Goal: Task Accomplishment & Management: Use online tool/utility

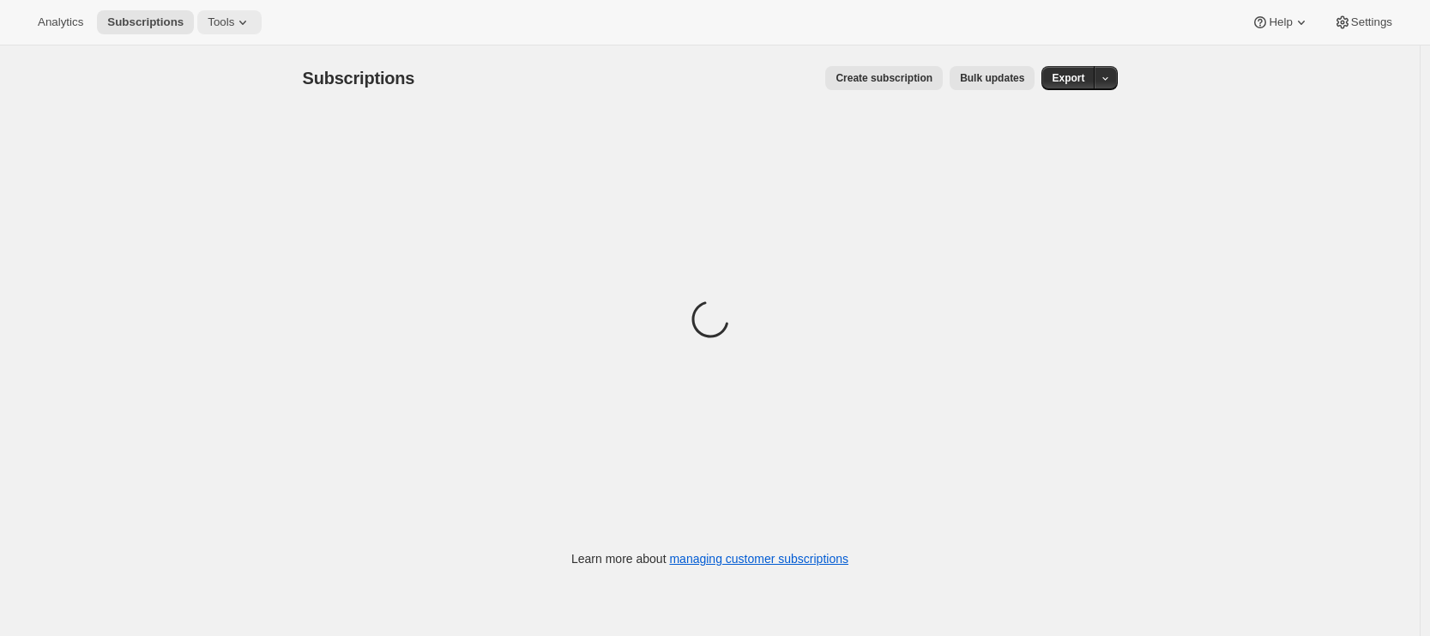
click at [248, 27] on icon at bounding box center [242, 22] width 17 height 17
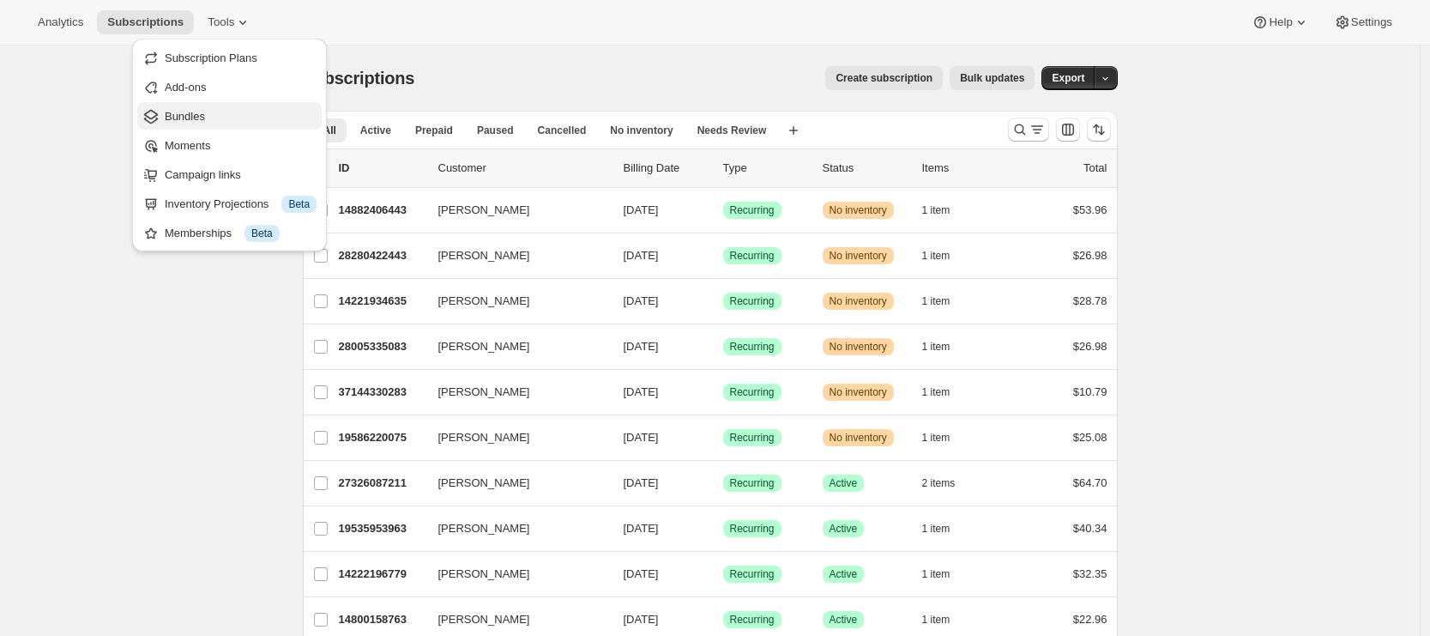
click at [241, 109] on span "Bundles" at bounding box center [241, 116] width 152 height 17
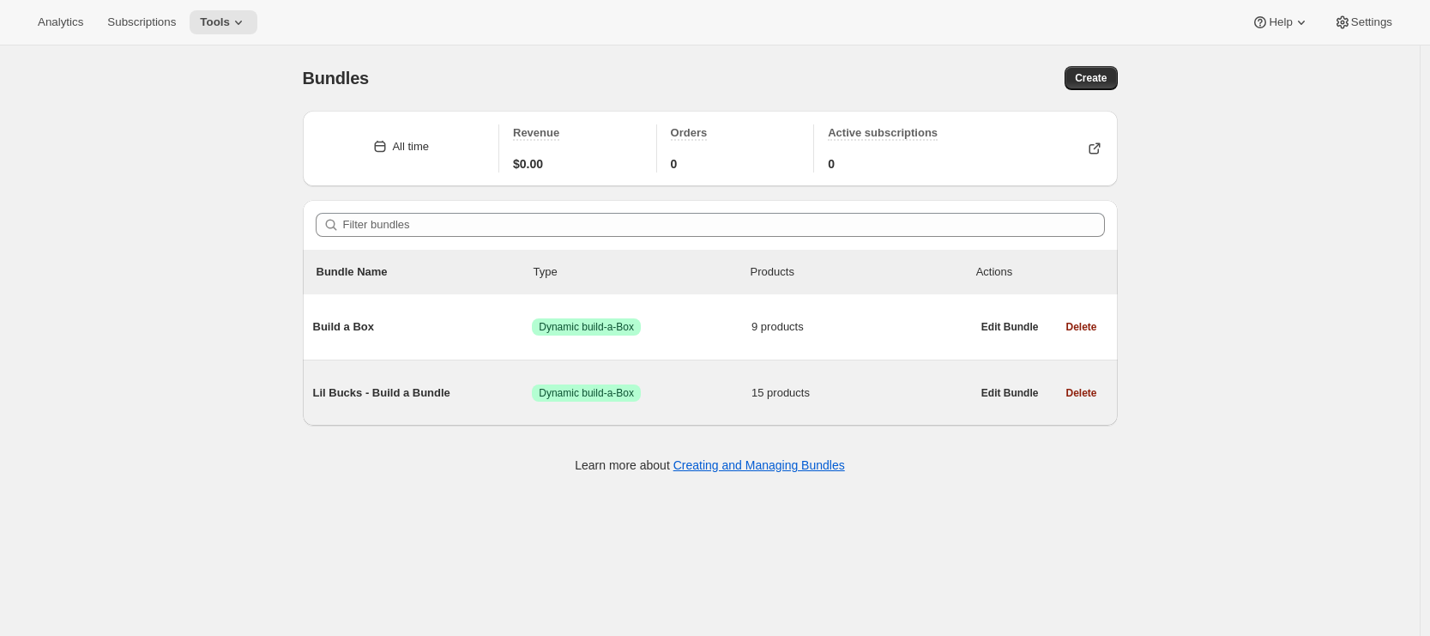
click at [444, 411] on div "Lil Bucks - Build a Bundle Success Dynamic build-a-Box 15 products" at bounding box center [642, 393] width 658 height 45
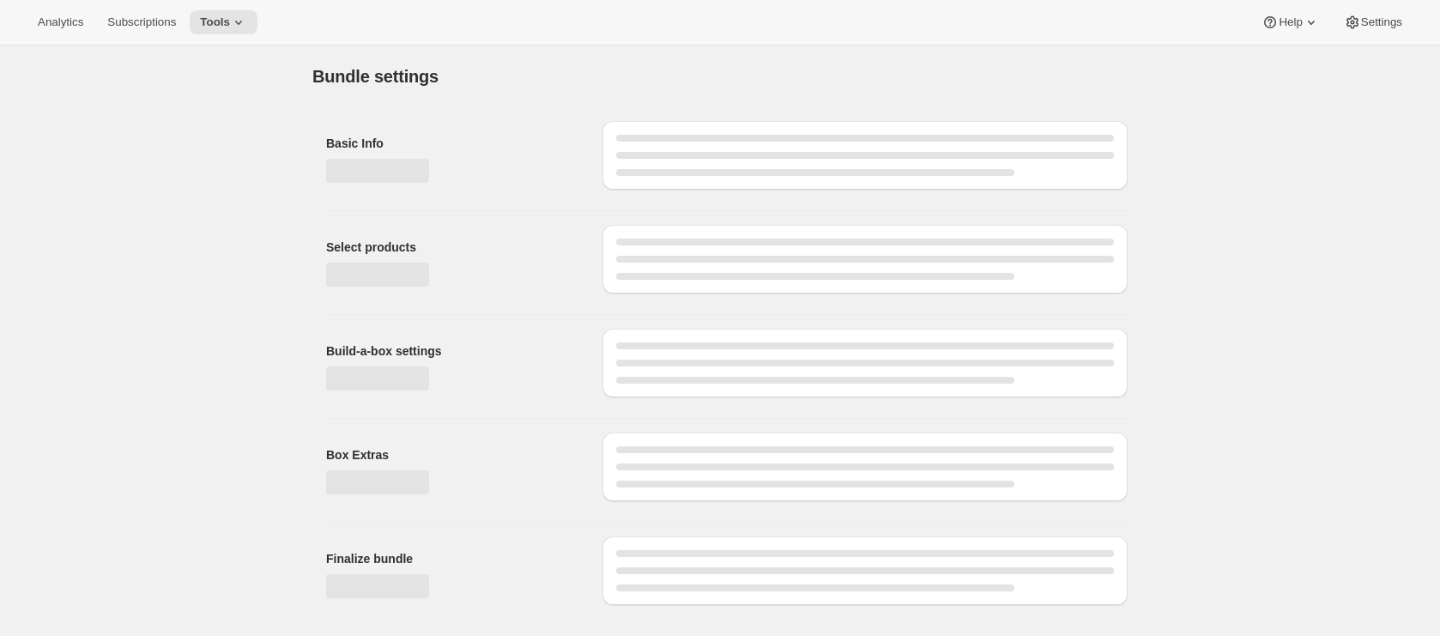
type input "Lil Bucks - Build a Bundle"
radio input "true"
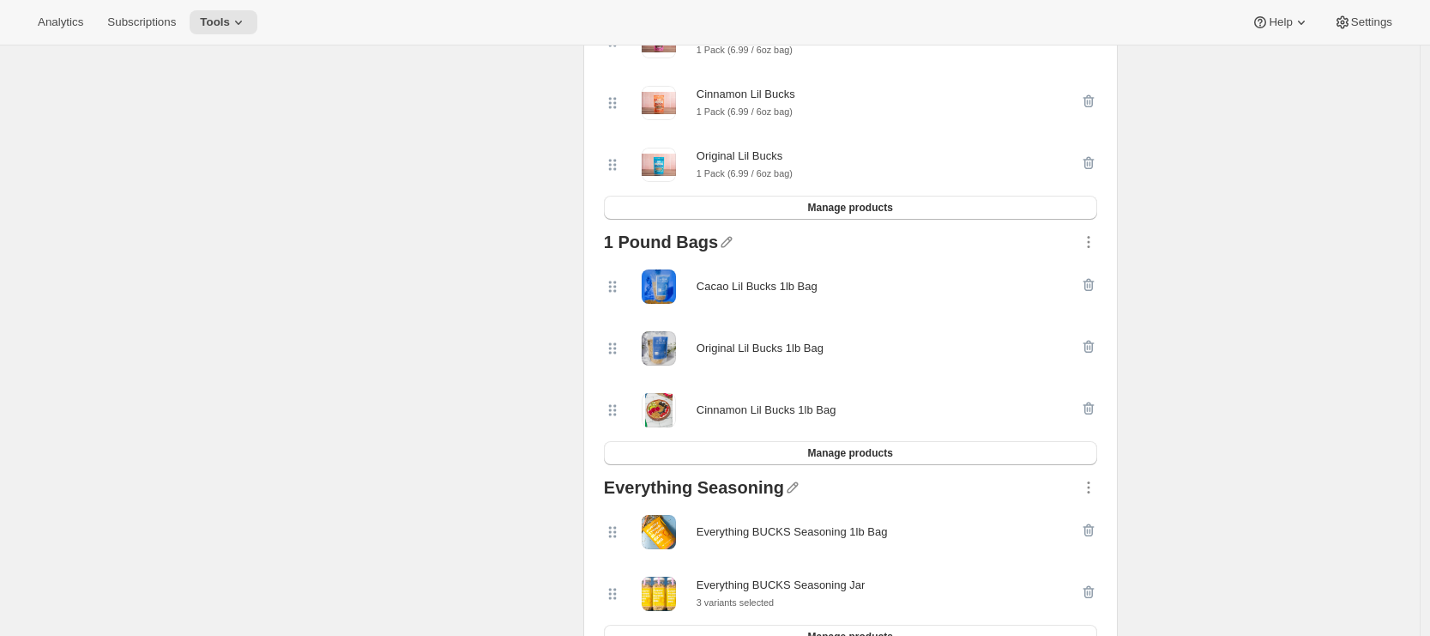
scroll to position [1134, 0]
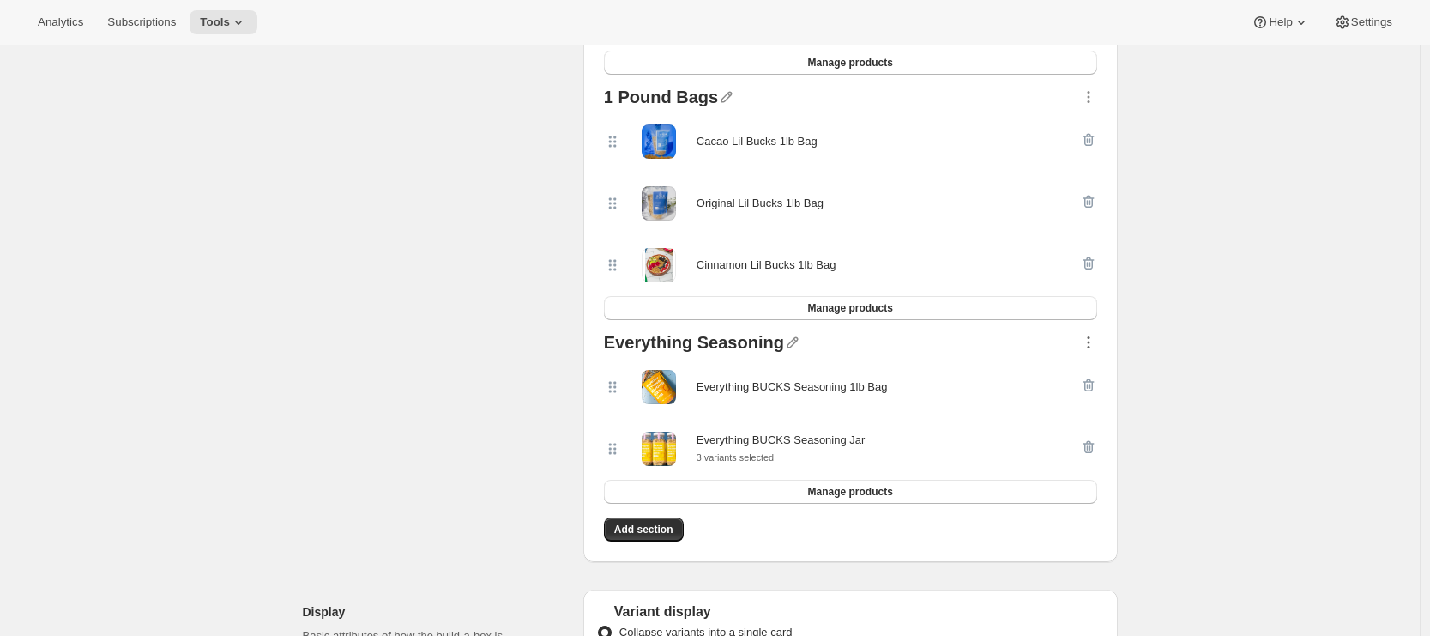
click at [1090, 344] on icon "button" at bounding box center [1088, 343] width 3 height 3
click at [1069, 513] on span "Delete" at bounding box center [1068, 513] width 33 height 13
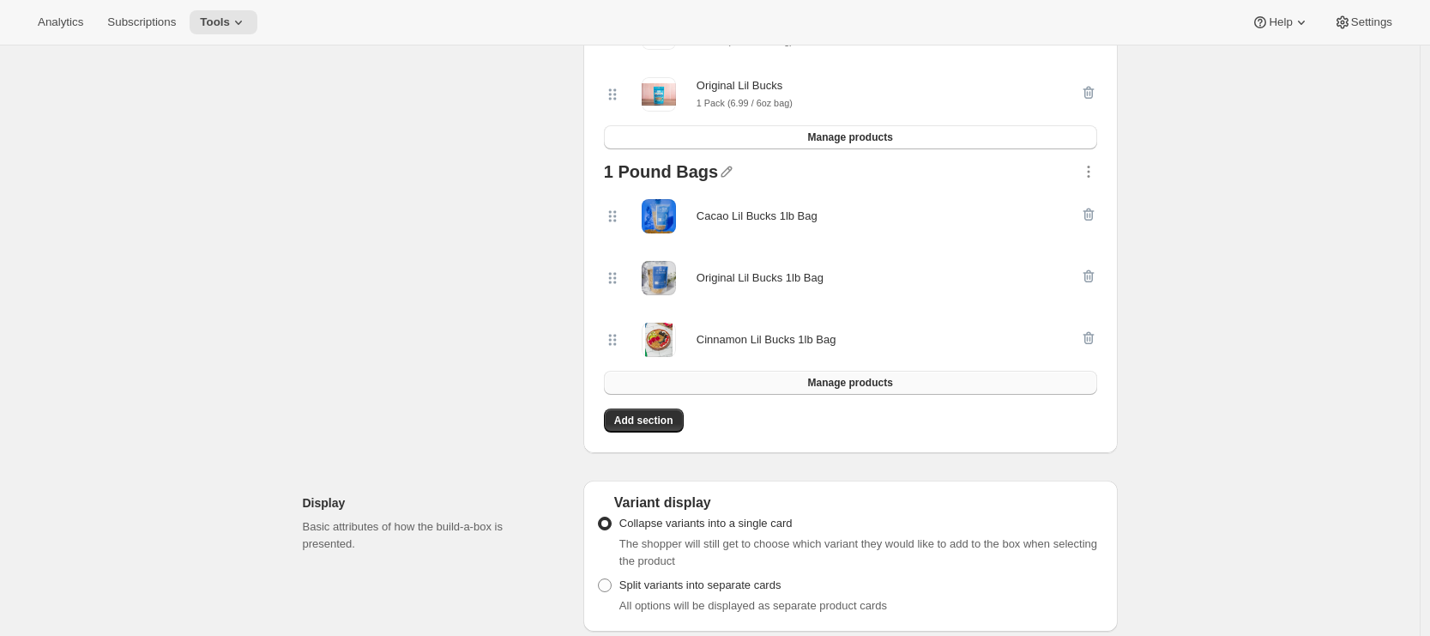
scroll to position [1061, 0]
click at [1098, 177] on icon "button" at bounding box center [1088, 168] width 17 height 17
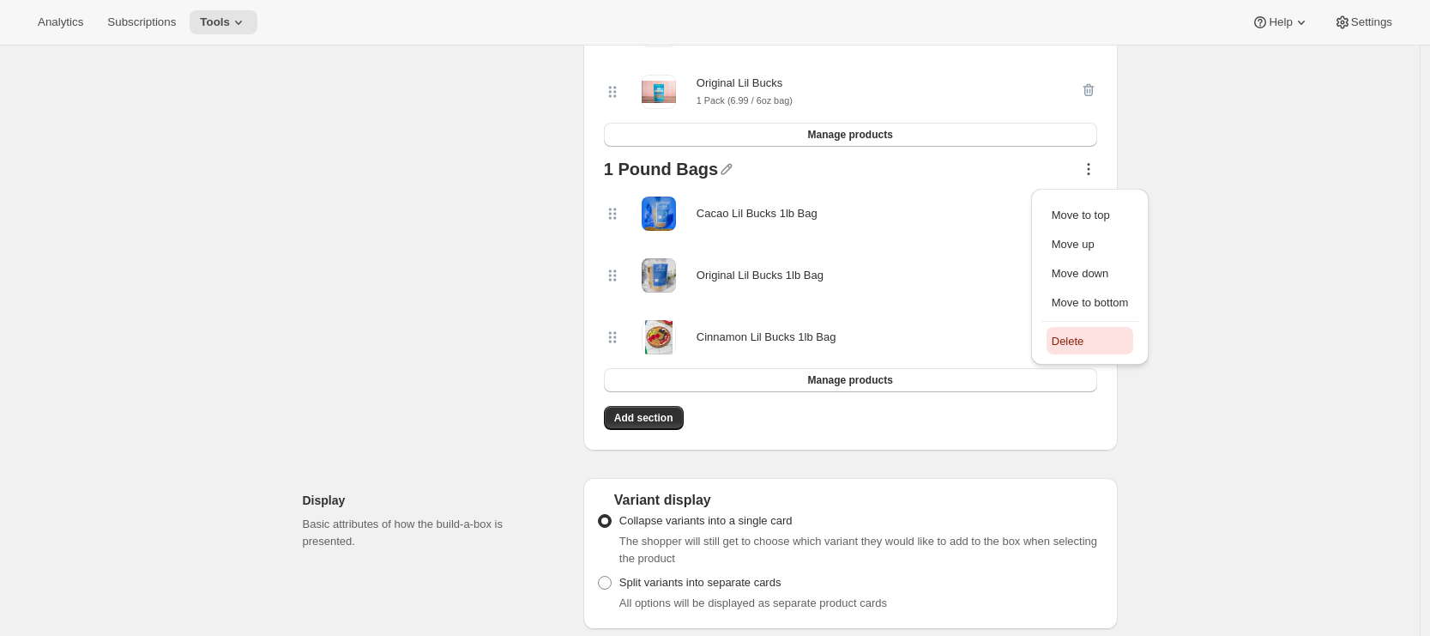
click at [1097, 344] on span "Delete" at bounding box center [1090, 341] width 77 height 17
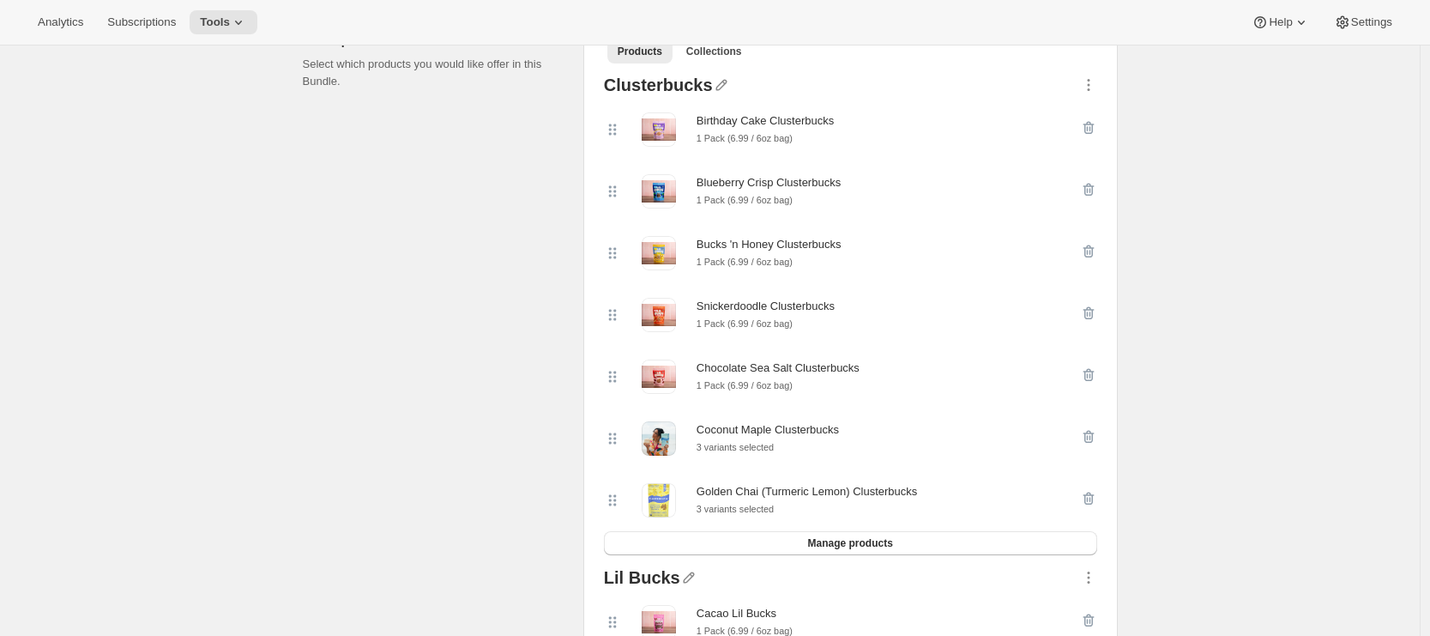
scroll to position [407, 0]
click at [1087, 443] on icon "button" at bounding box center [1088, 437] width 17 height 17
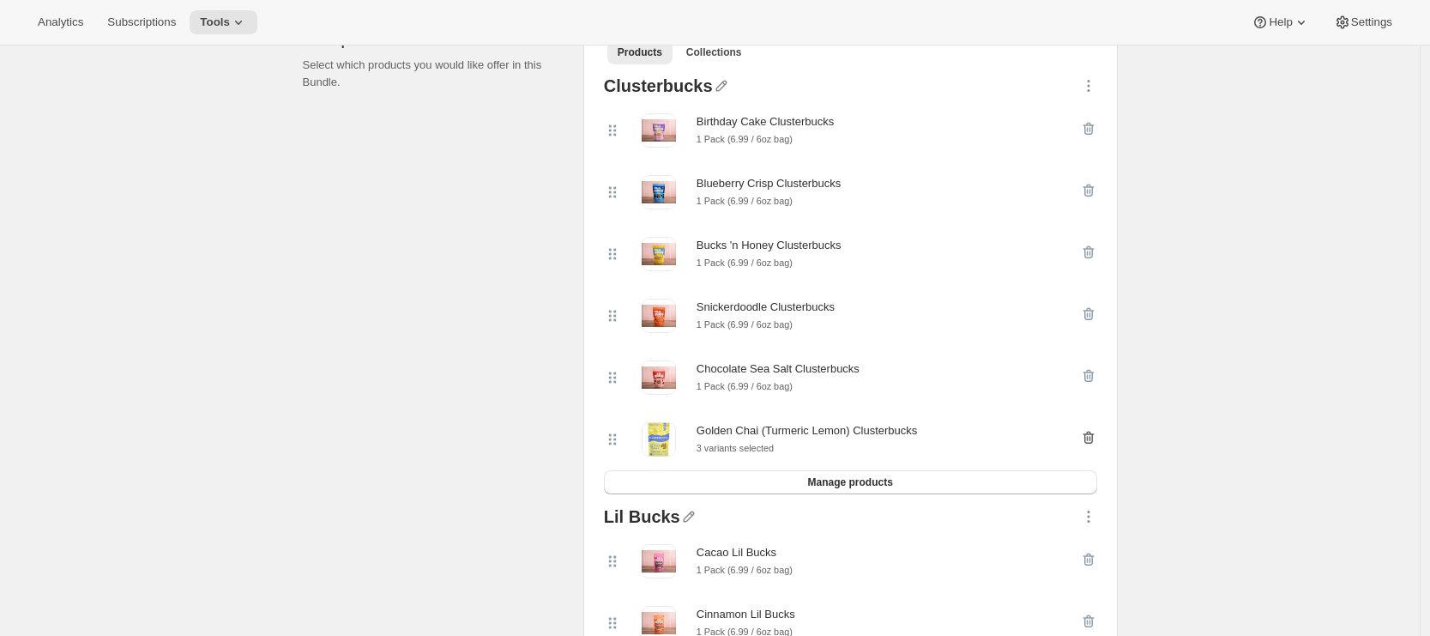
click at [1091, 441] on icon "button" at bounding box center [1090, 438] width 2 height 5
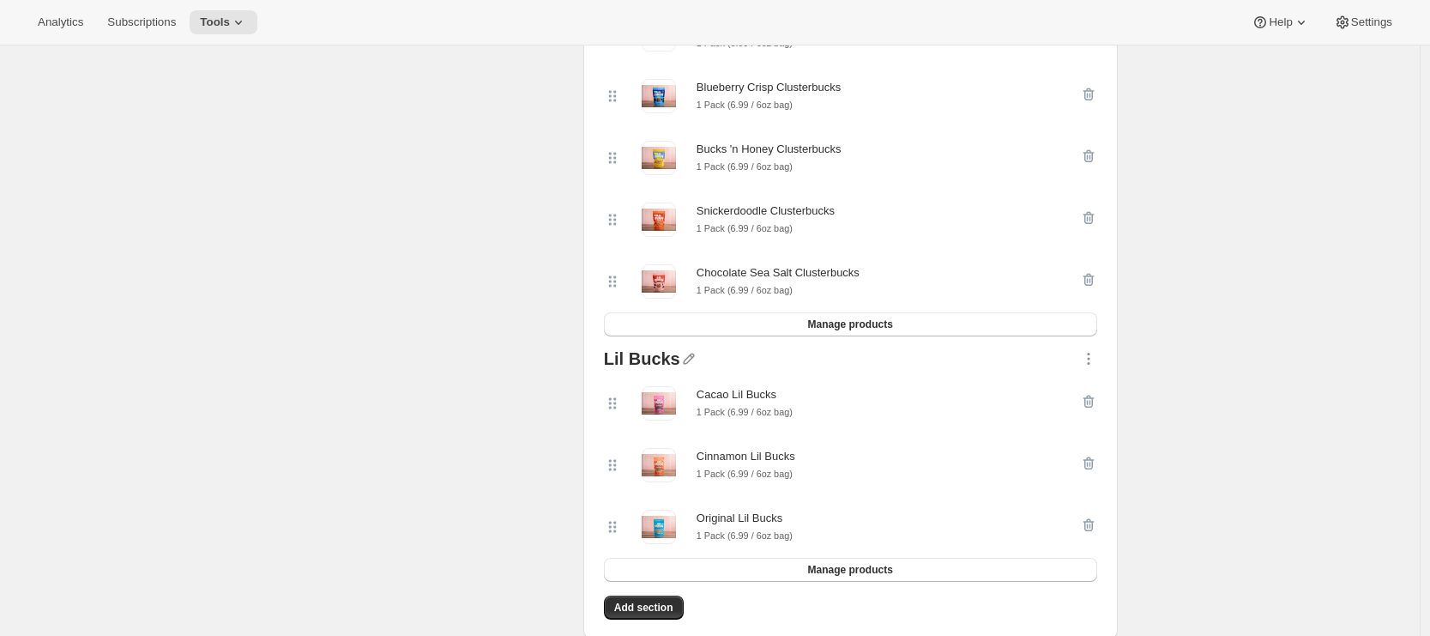
scroll to position [507, 0]
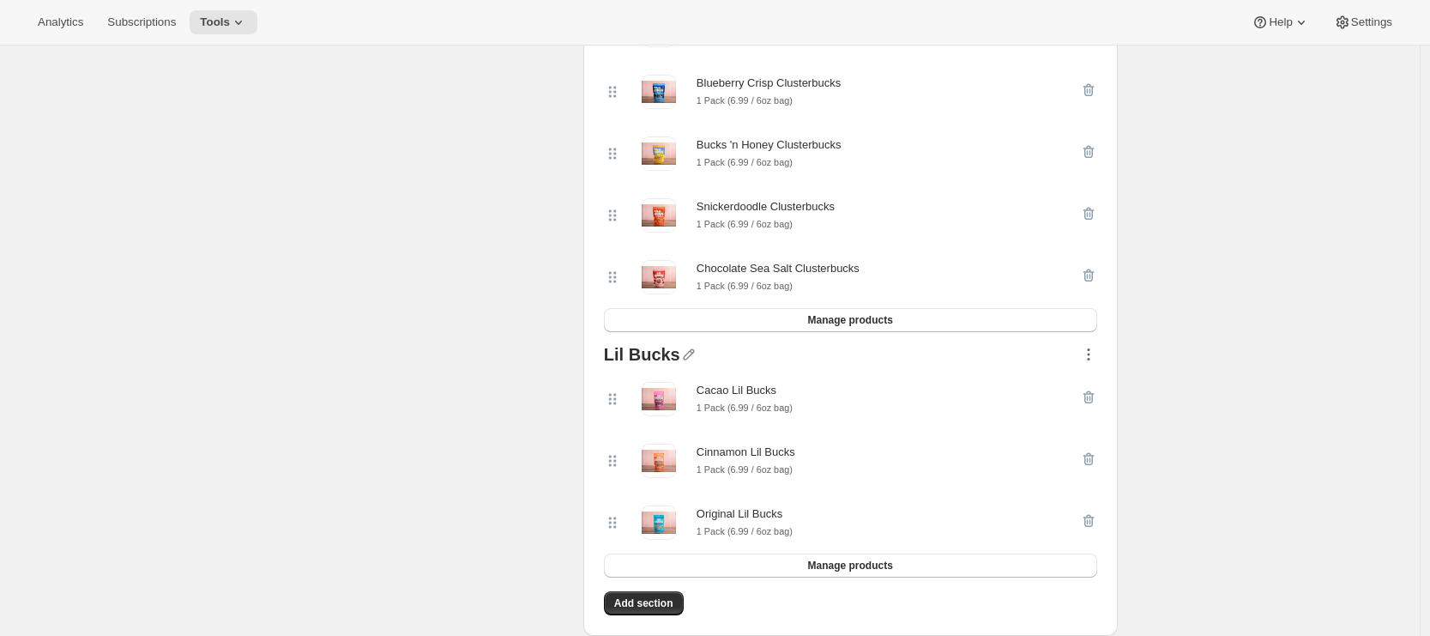
click at [1094, 362] on icon "button" at bounding box center [1088, 354] width 17 height 17
click at [917, 329] on button "Manage products" at bounding box center [850, 320] width 493 height 24
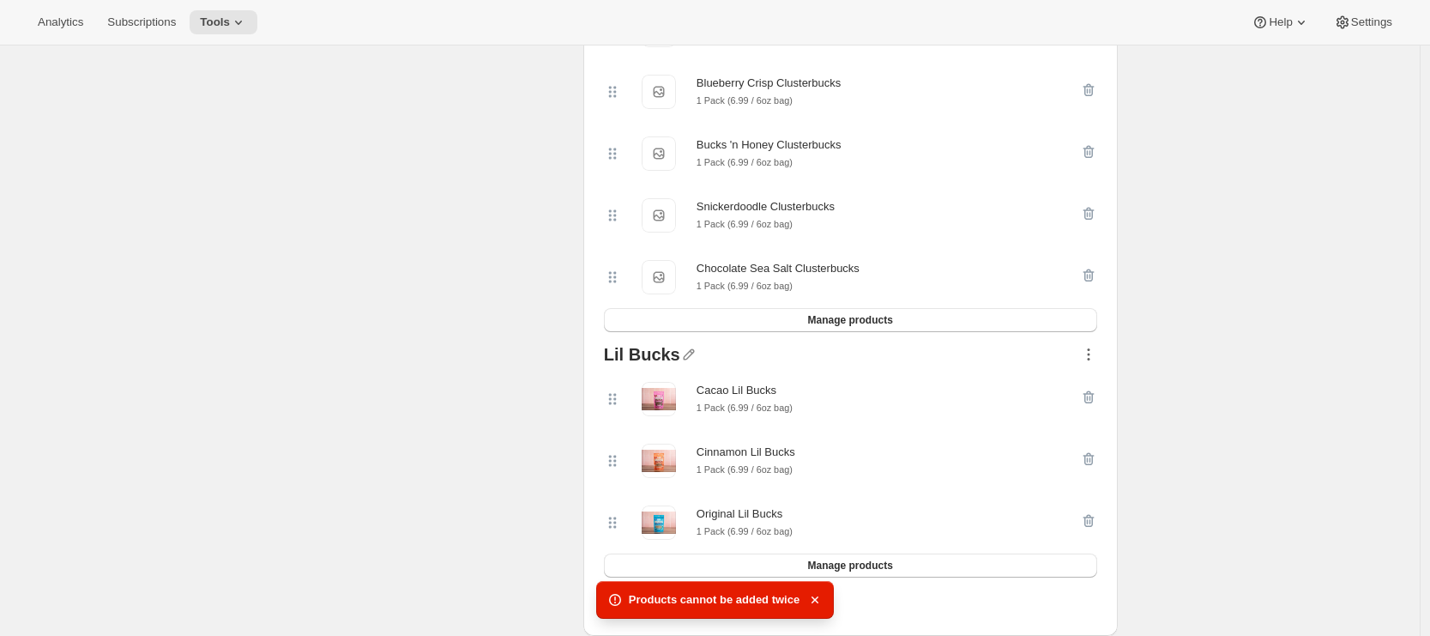
click at [1088, 360] on icon "button" at bounding box center [1088, 354] width 17 height 17
click at [1090, 523] on span "Delete" at bounding box center [1090, 523] width 77 height 17
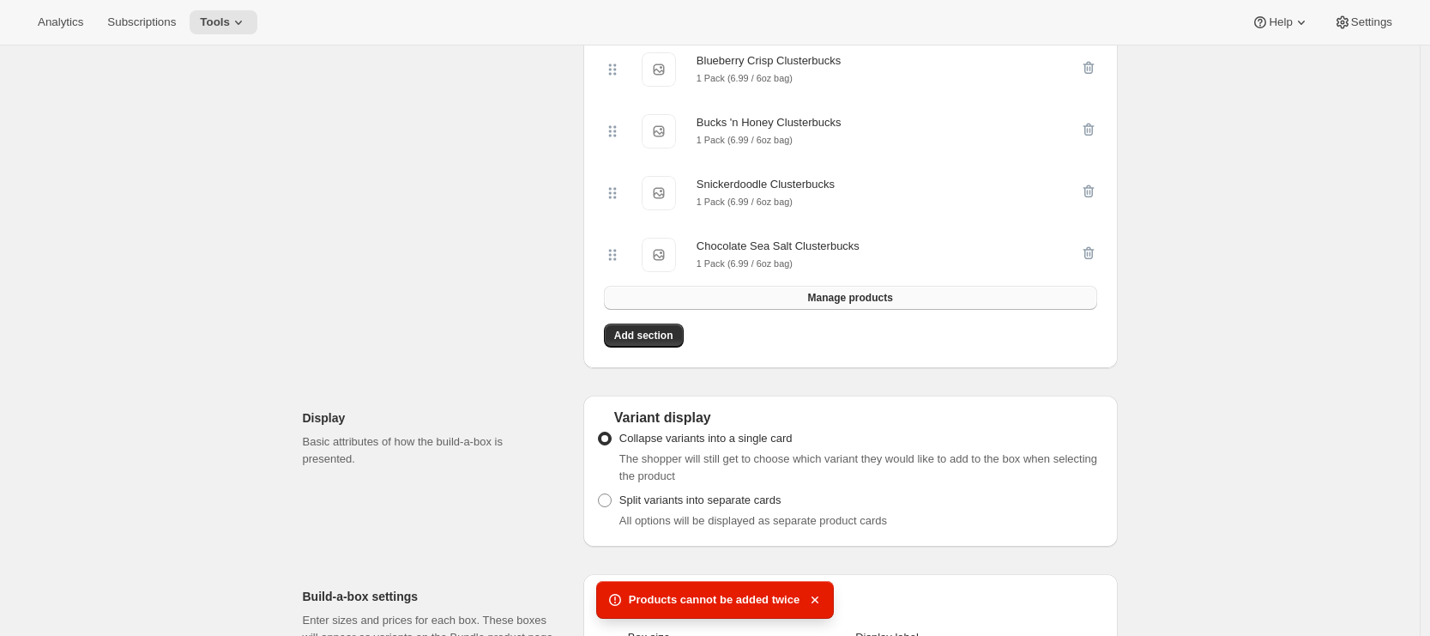
click at [902, 306] on button "Manage products" at bounding box center [850, 298] width 493 height 24
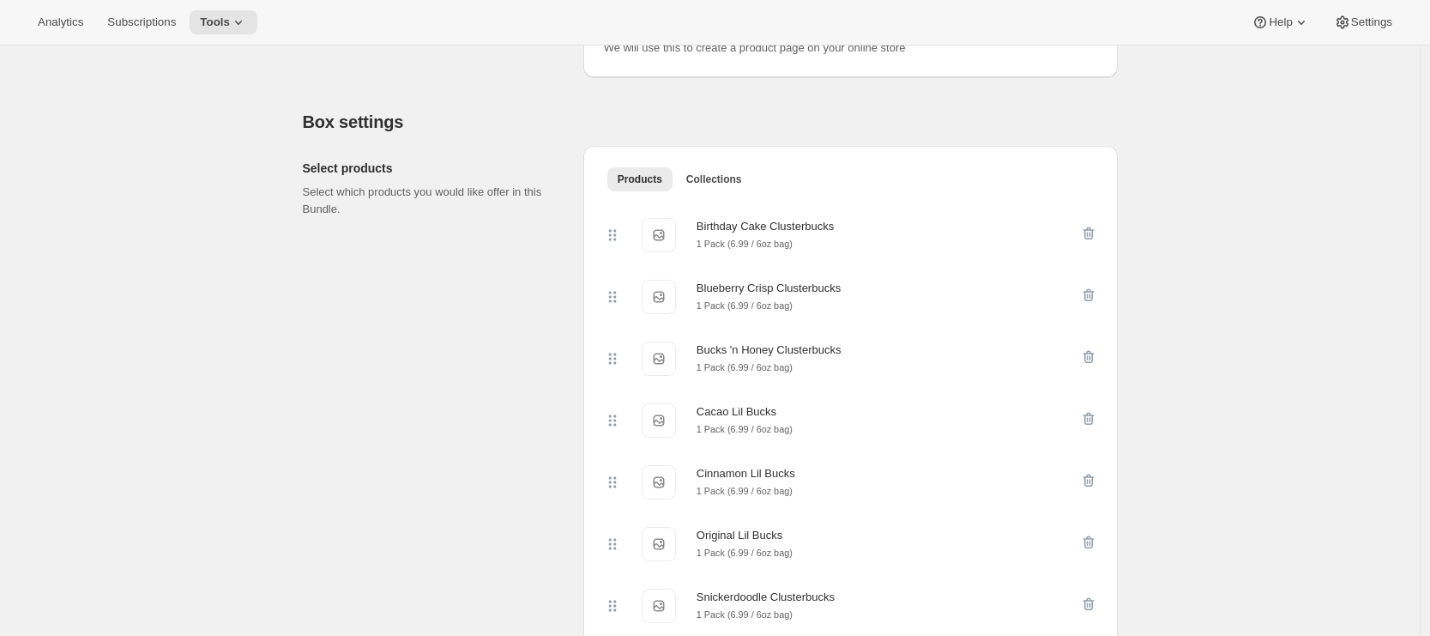
scroll to position [474, 0]
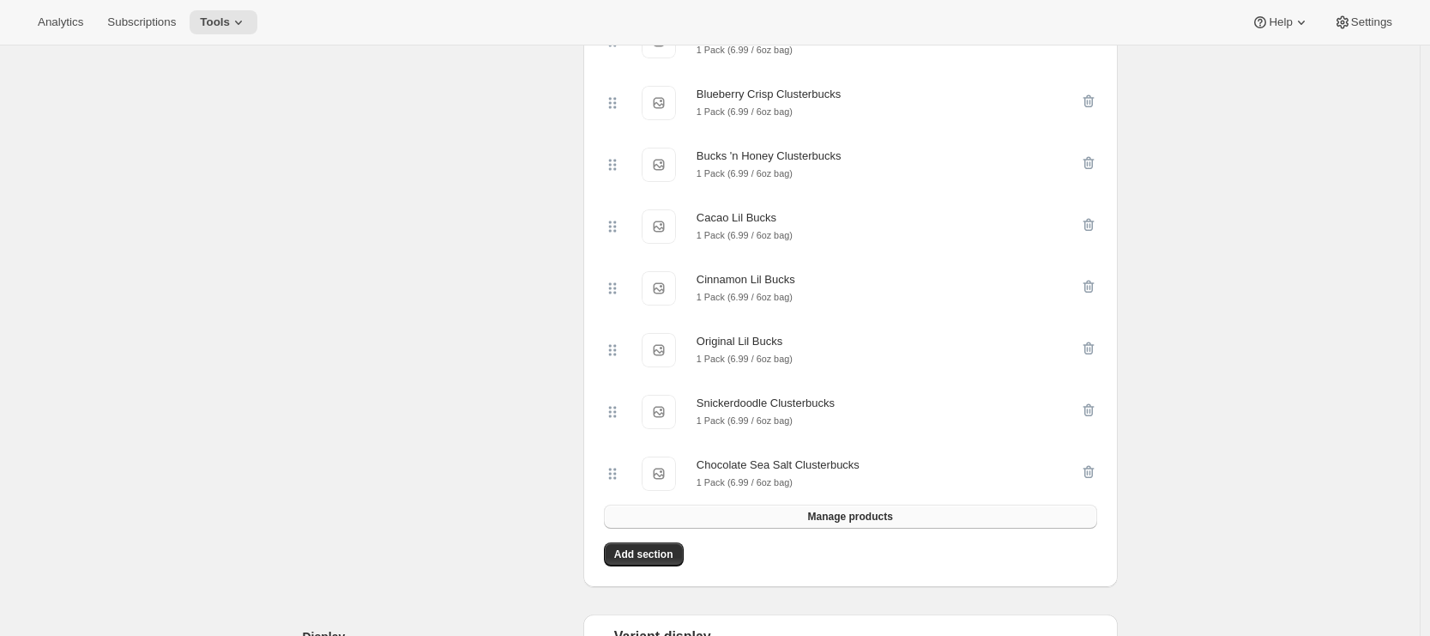
click at [911, 528] on button "Manage products" at bounding box center [850, 517] width 493 height 24
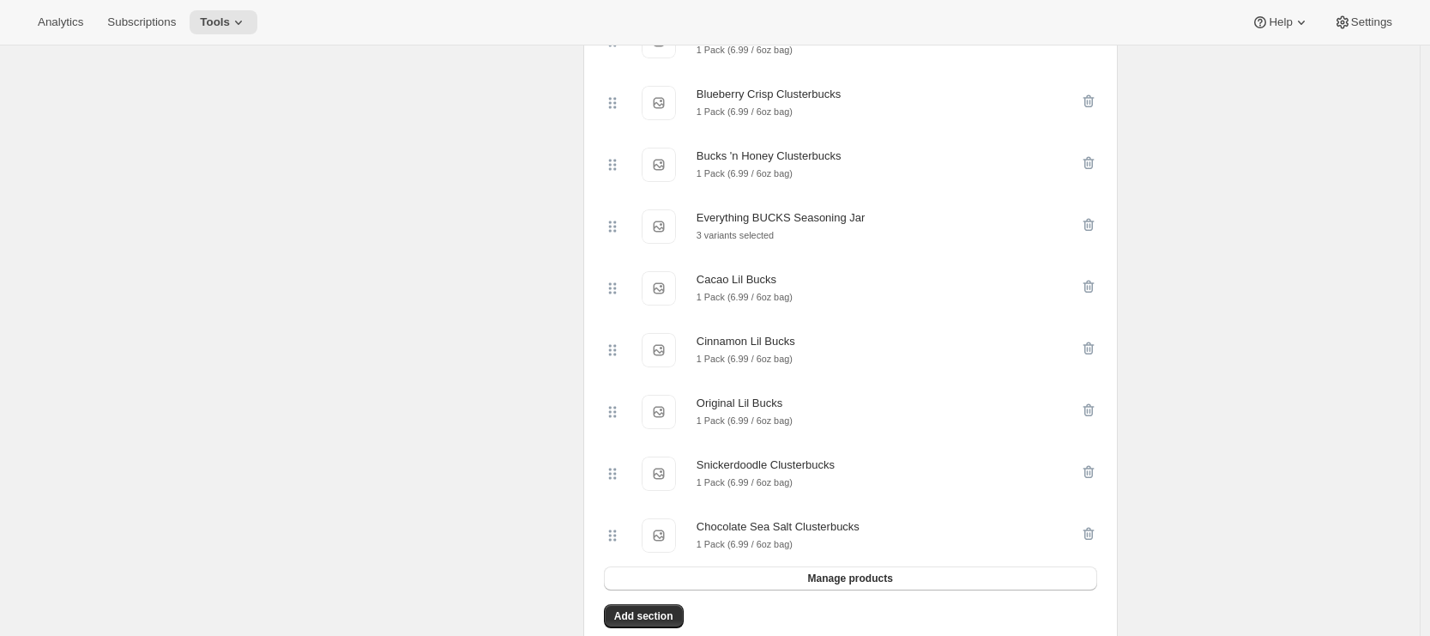
scroll to position [0, 0]
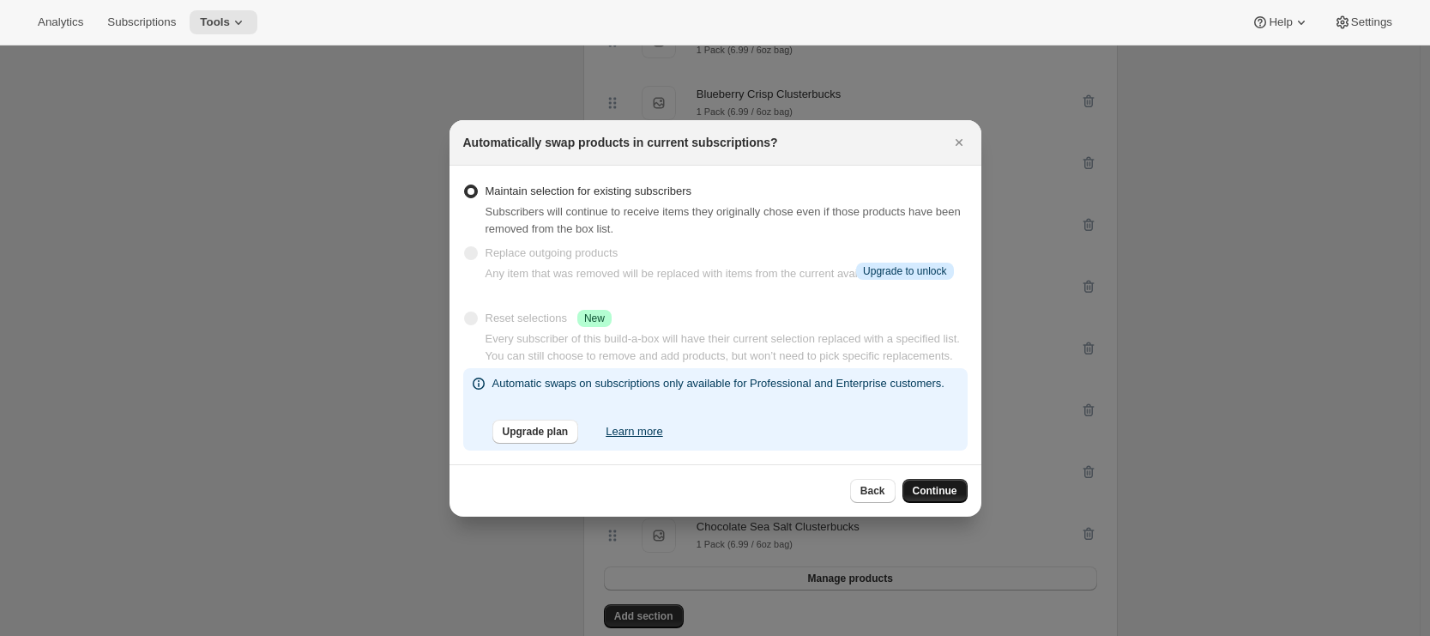
click at [923, 498] on span "Continue" at bounding box center [935, 491] width 45 height 14
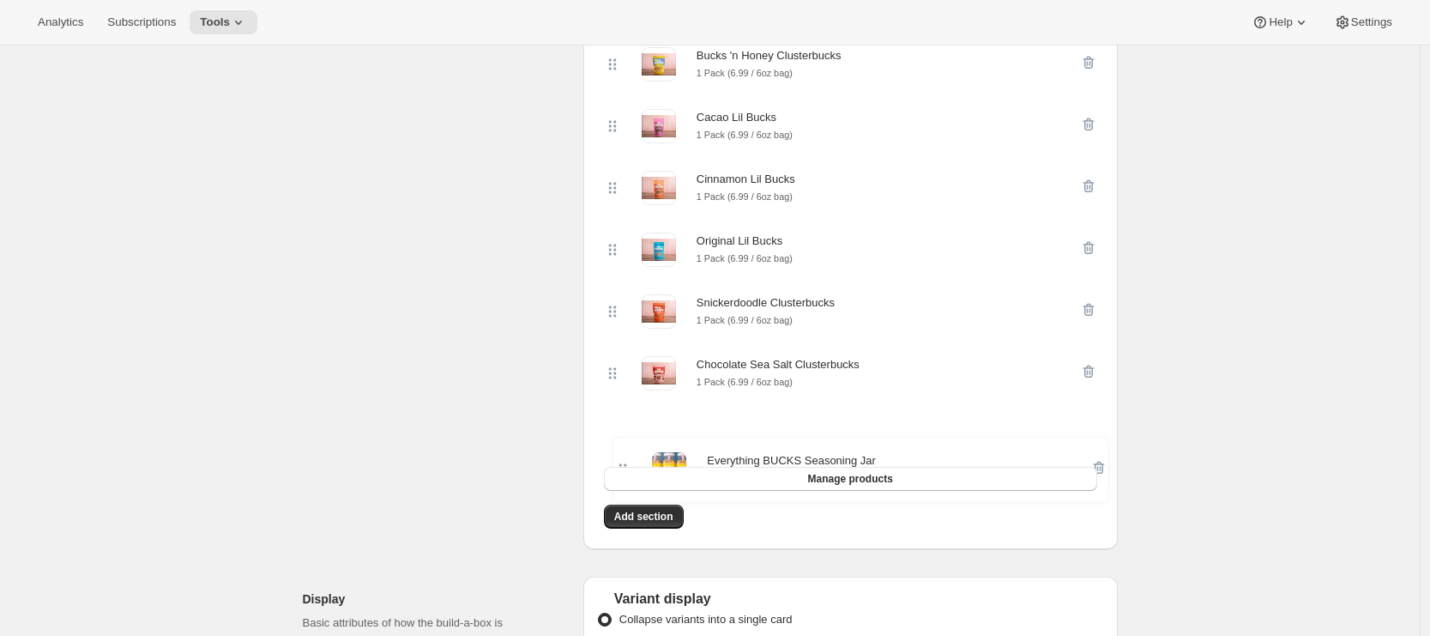
scroll to position [575, 0]
drag, startPoint x: 614, startPoint y: 223, endPoint x: 617, endPoint y: 435, distance: 212.0
click at [617, 435] on div "Birthday Cake Clusterbucks 1 Pack (6.99 / 6oz bag) Blueberry Crisp Clusterbucks…" at bounding box center [850, 187] width 493 height 557
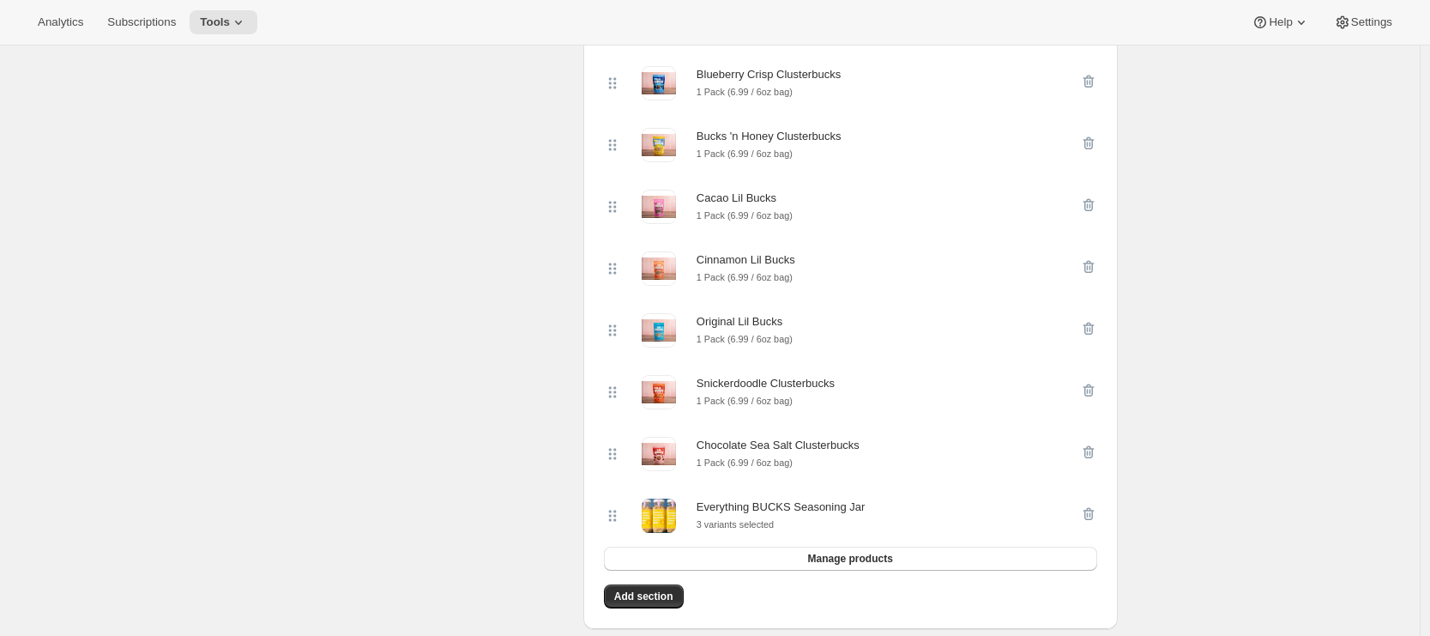
scroll to position [472, 0]
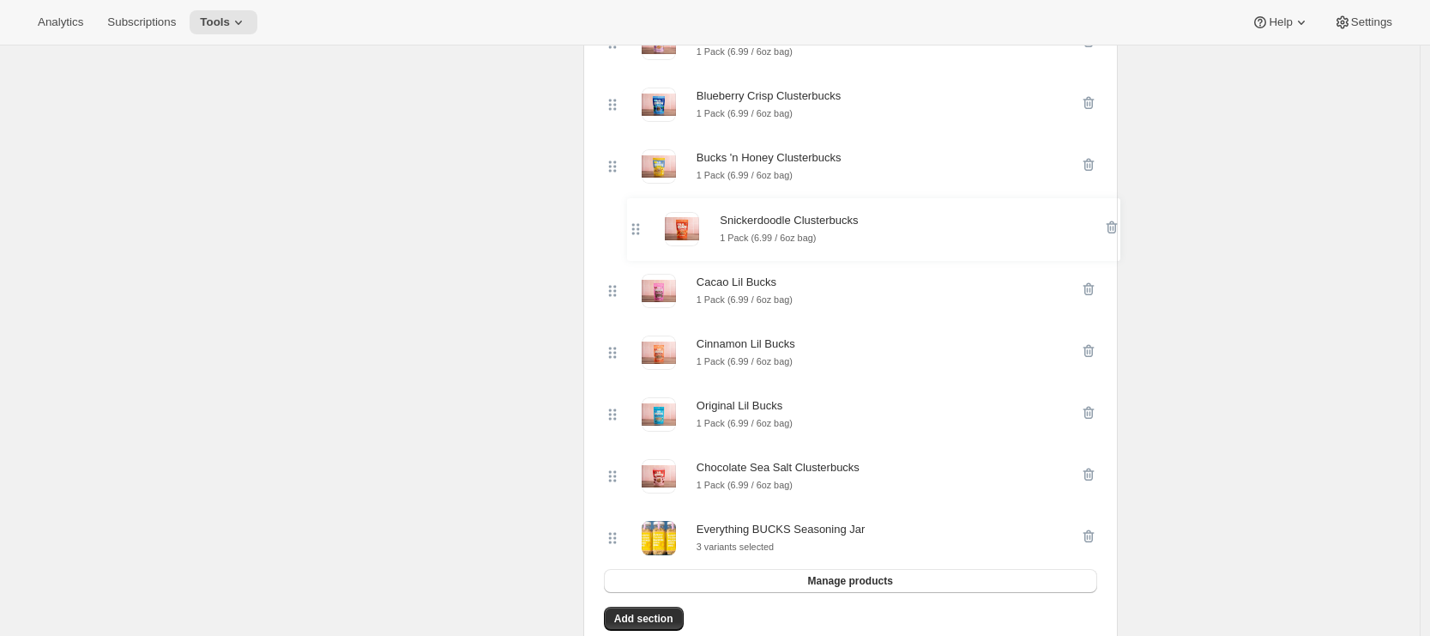
drag, startPoint x: 618, startPoint y: 416, endPoint x: 638, endPoint y: 221, distance: 196.7
click at [638, 221] on div "Birthday Cake Clusterbucks 1 Pack (6.99 / 6oz bag) Blueberry Crisp Clusterbucks…" at bounding box center [850, 290] width 493 height 557
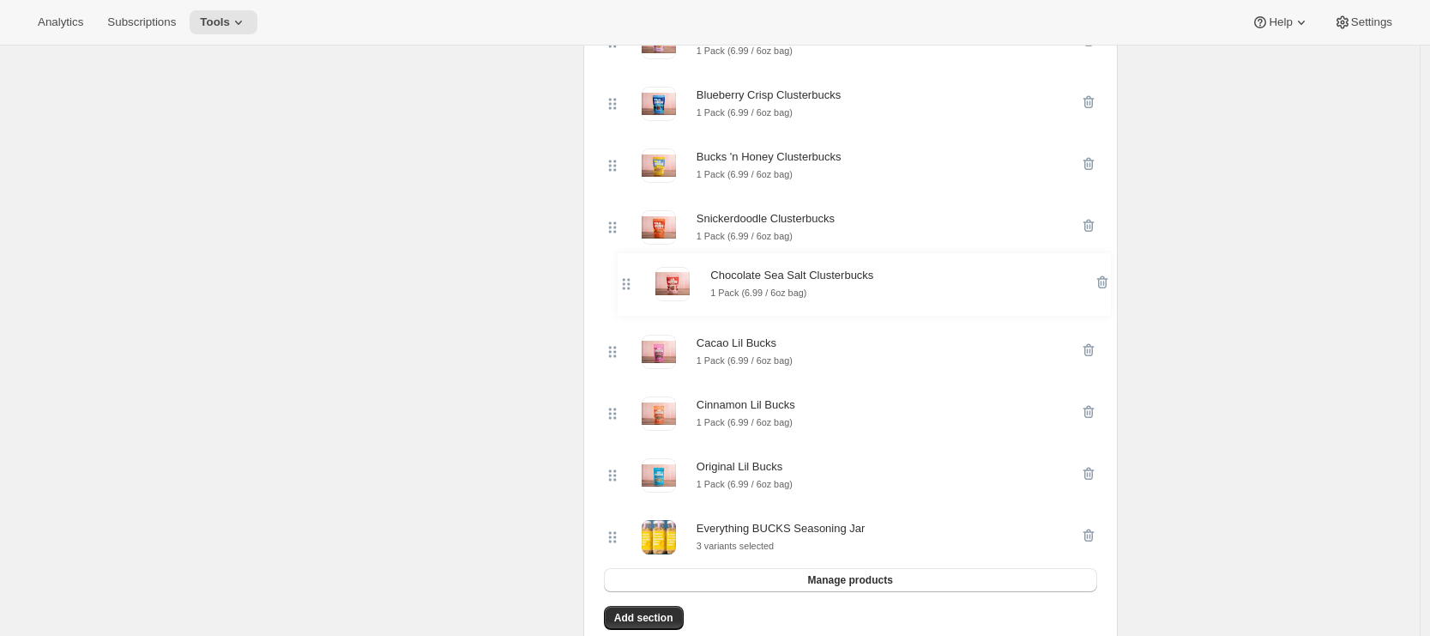
drag, startPoint x: 620, startPoint y: 482, endPoint x: 630, endPoint y: 281, distance: 201.9
click at [630, 281] on div "Birthday Cake Clusterbucks 1 Pack (6.99 / 6oz bag) Blueberry Crisp Clusterbucks…" at bounding box center [850, 289] width 493 height 557
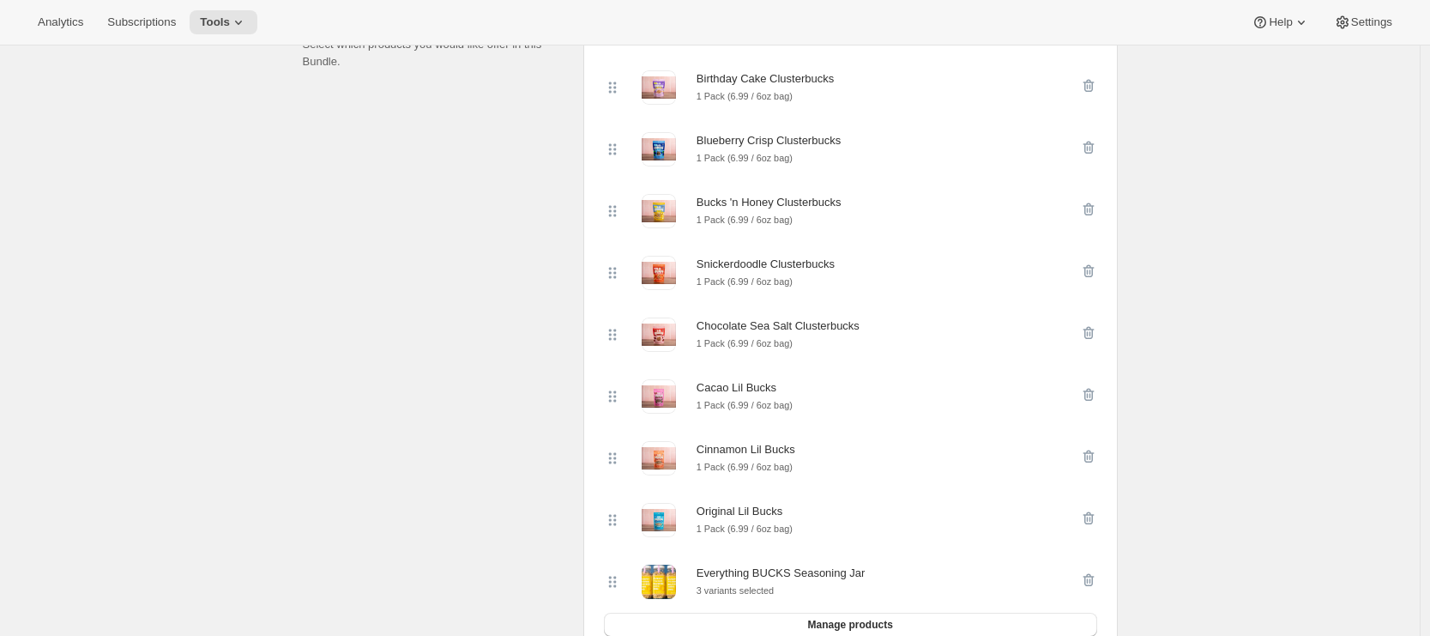
scroll to position [642, 0]
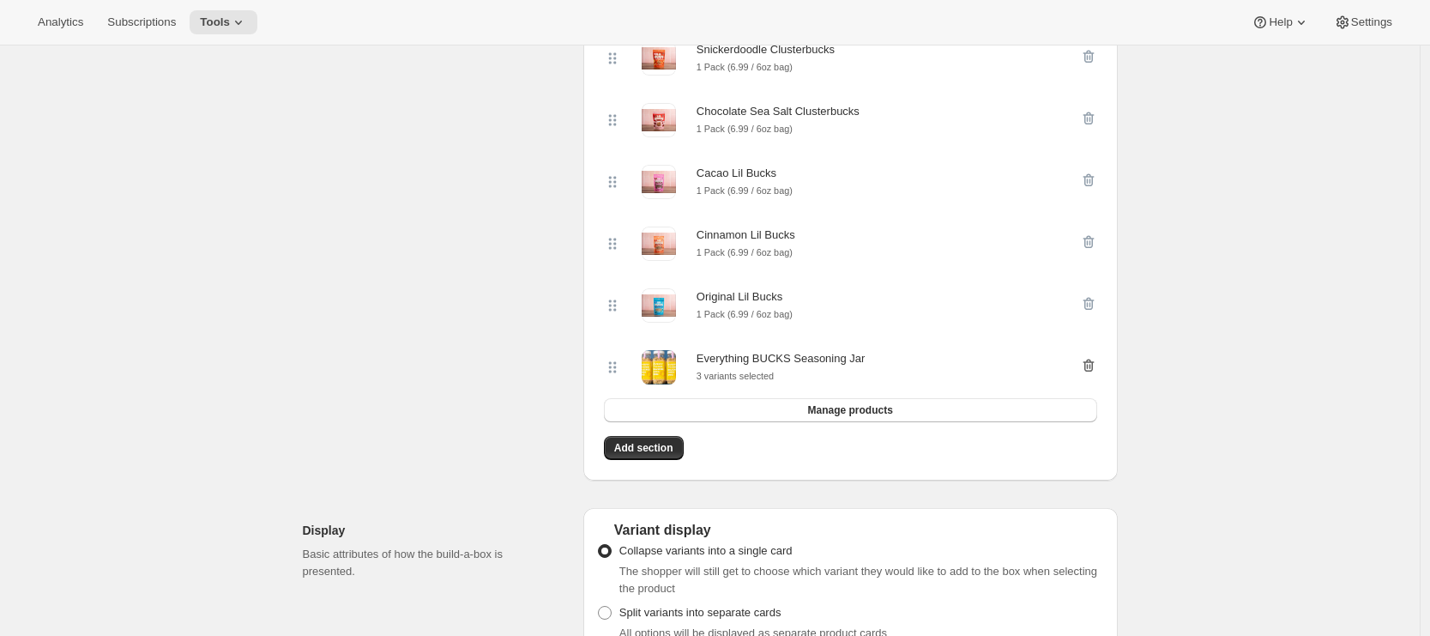
click at [1091, 369] on icon "button" at bounding box center [1090, 366] width 2 height 5
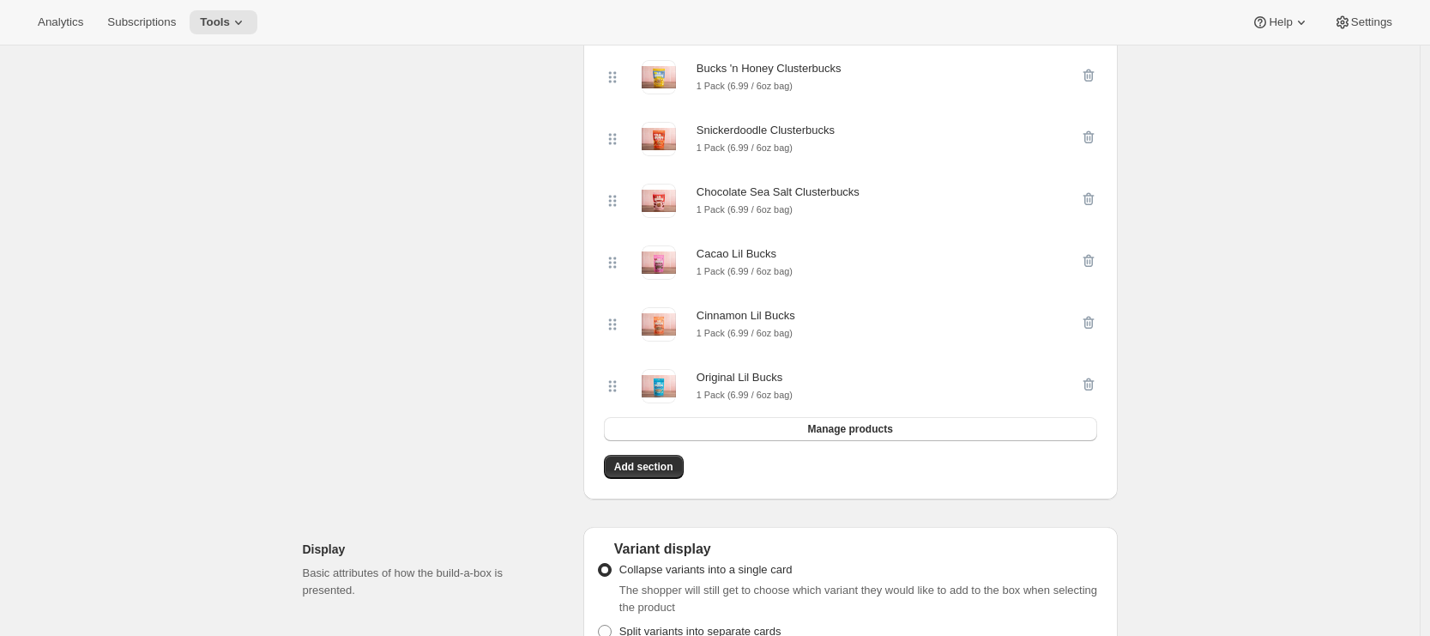
scroll to position [554, 0]
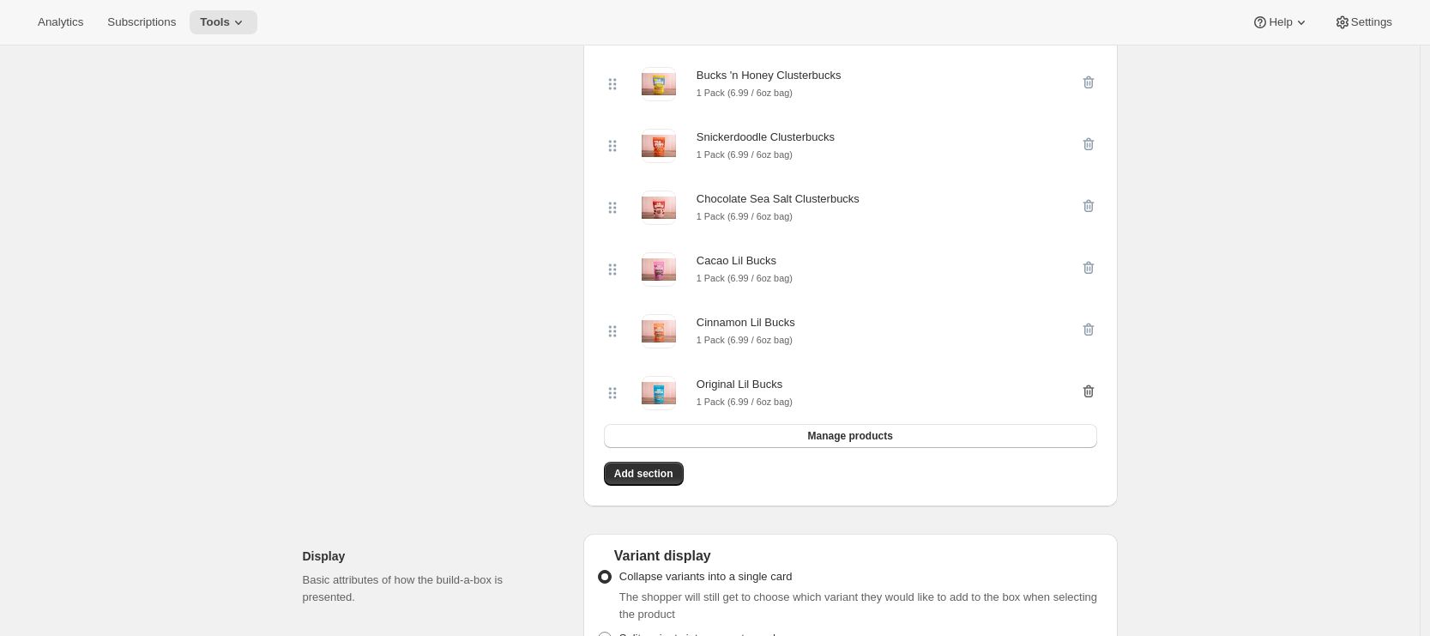
click at [1093, 395] on icon "button" at bounding box center [1088, 391] width 17 height 17
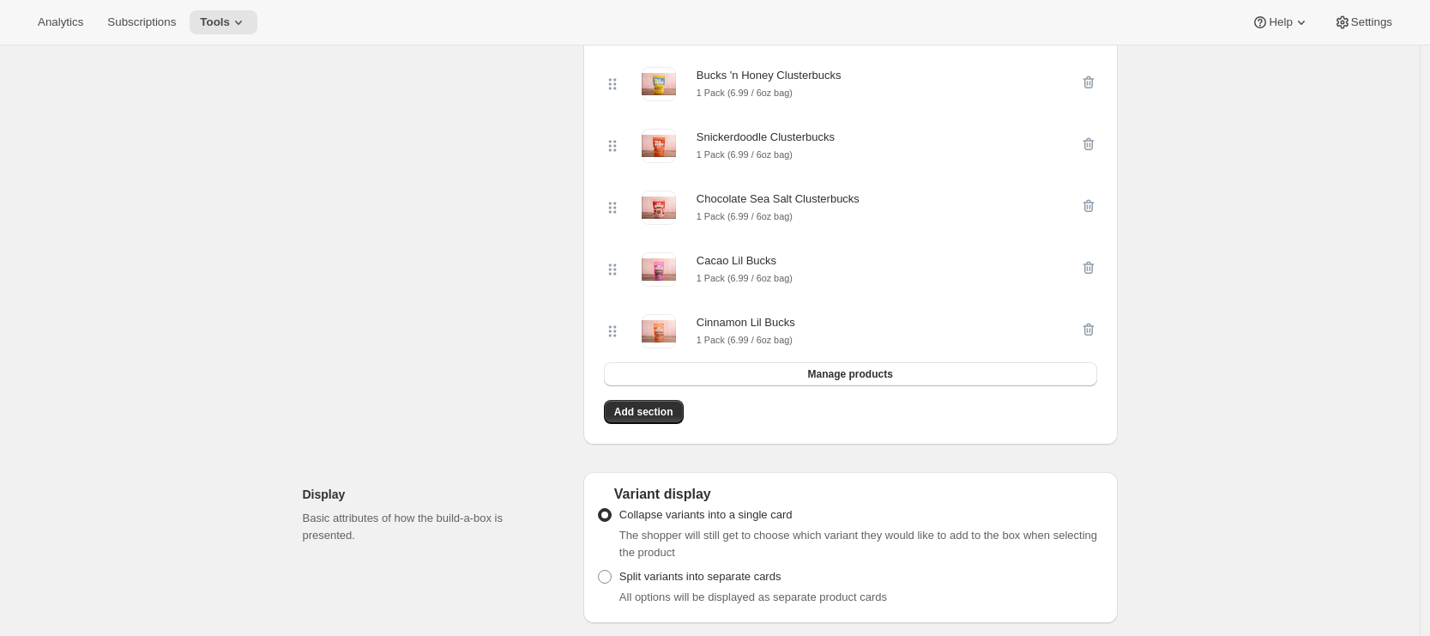
click at [1092, 337] on icon "button" at bounding box center [1088, 329] width 17 height 17
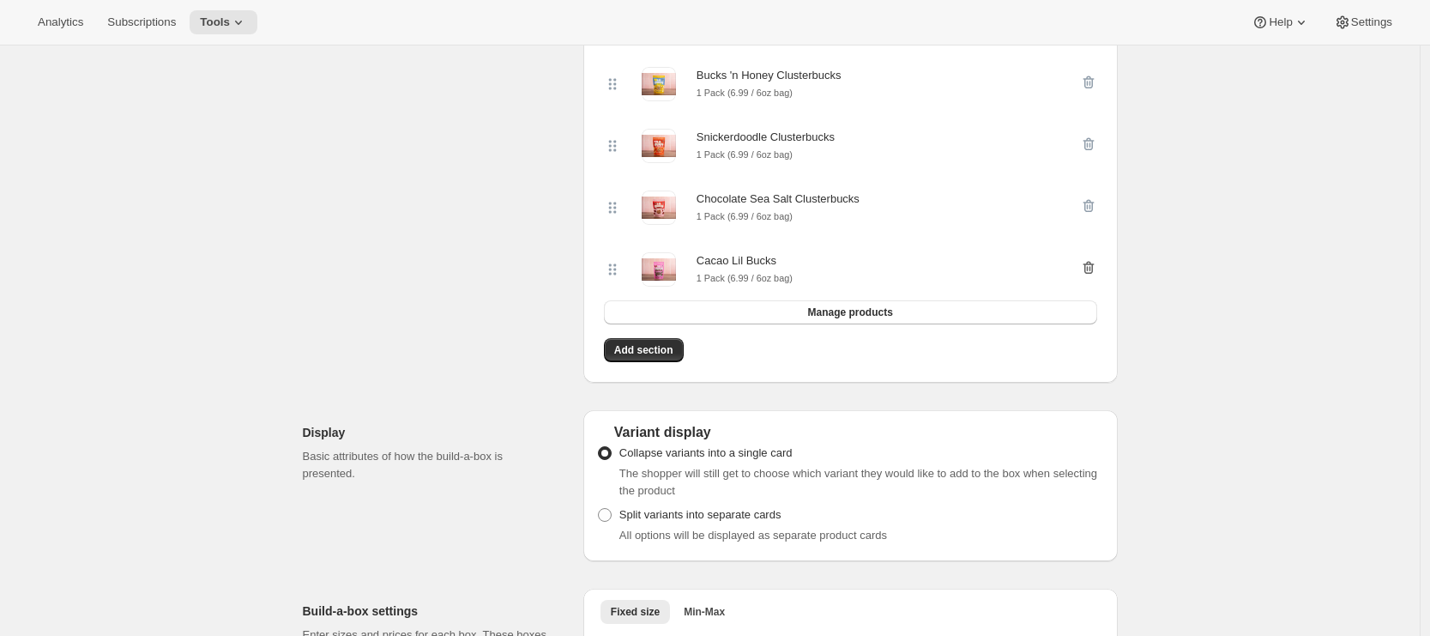
click at [1093, 269] on icon "button" at bounding box center [1088, 267] width 17 height 17
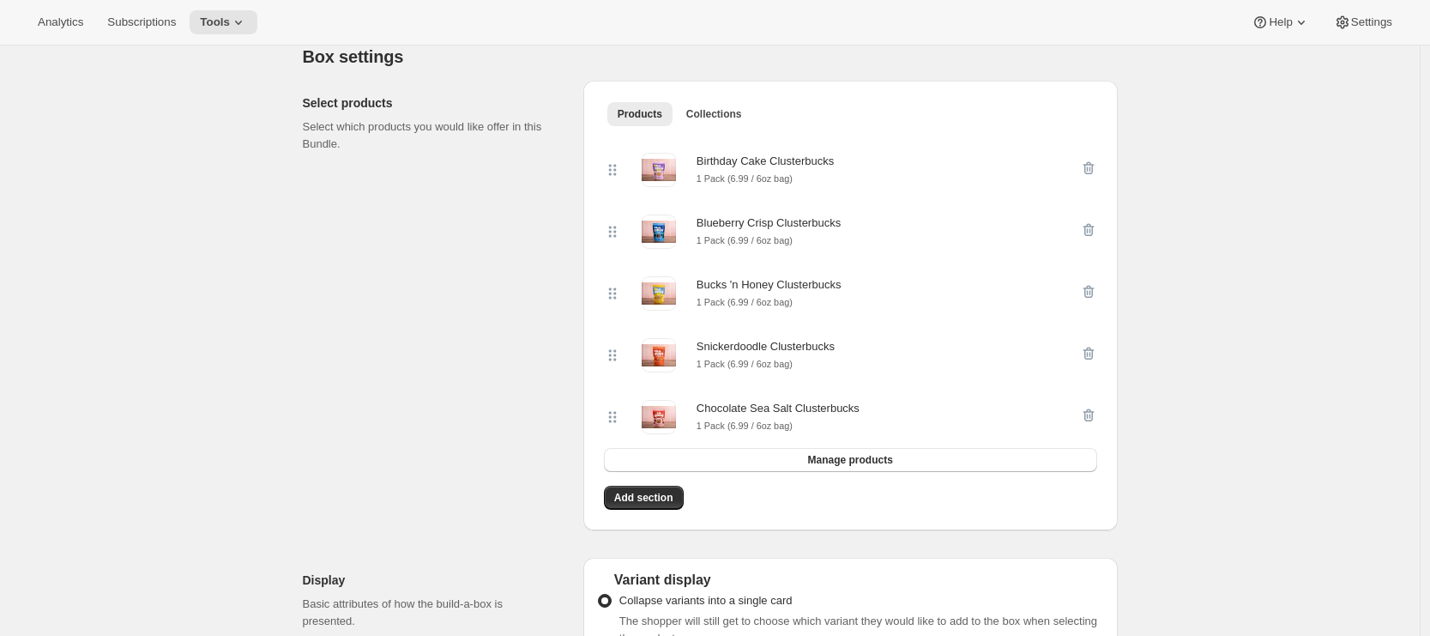
scroll to position [313, 0]
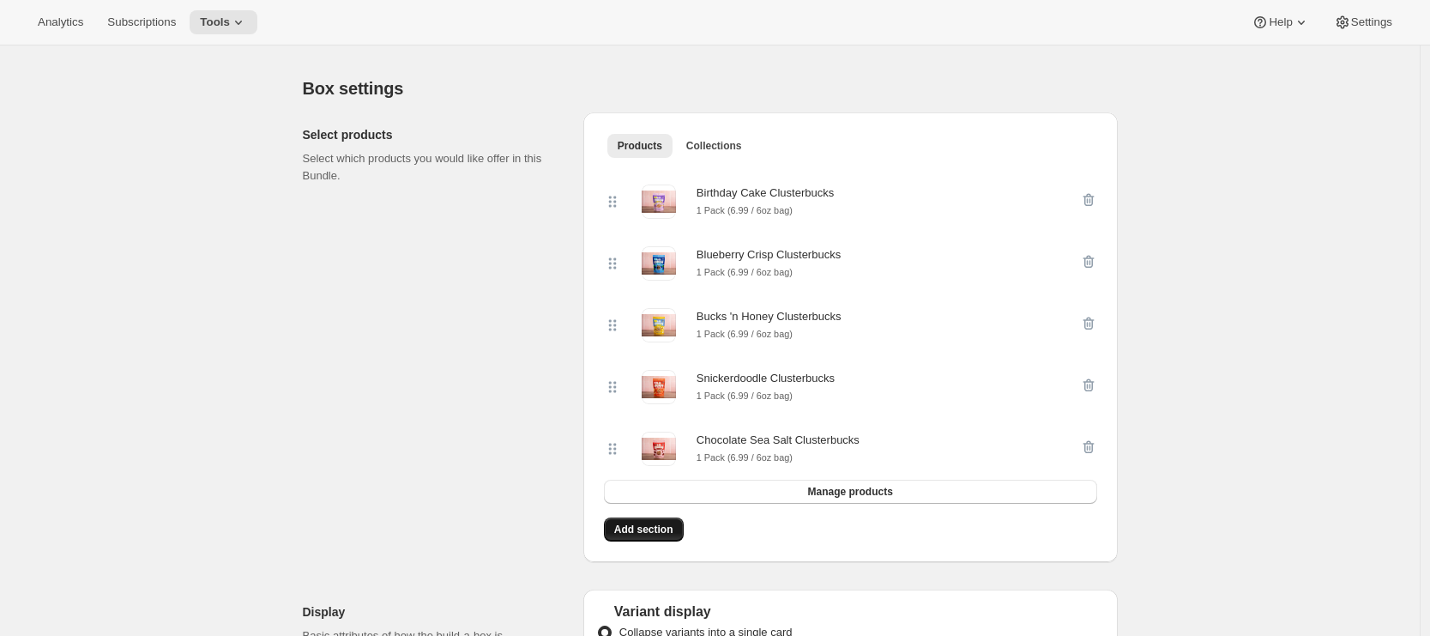
click at [656, 536] on span "Add section" at bounding box center [643, 530] width 59 height 14
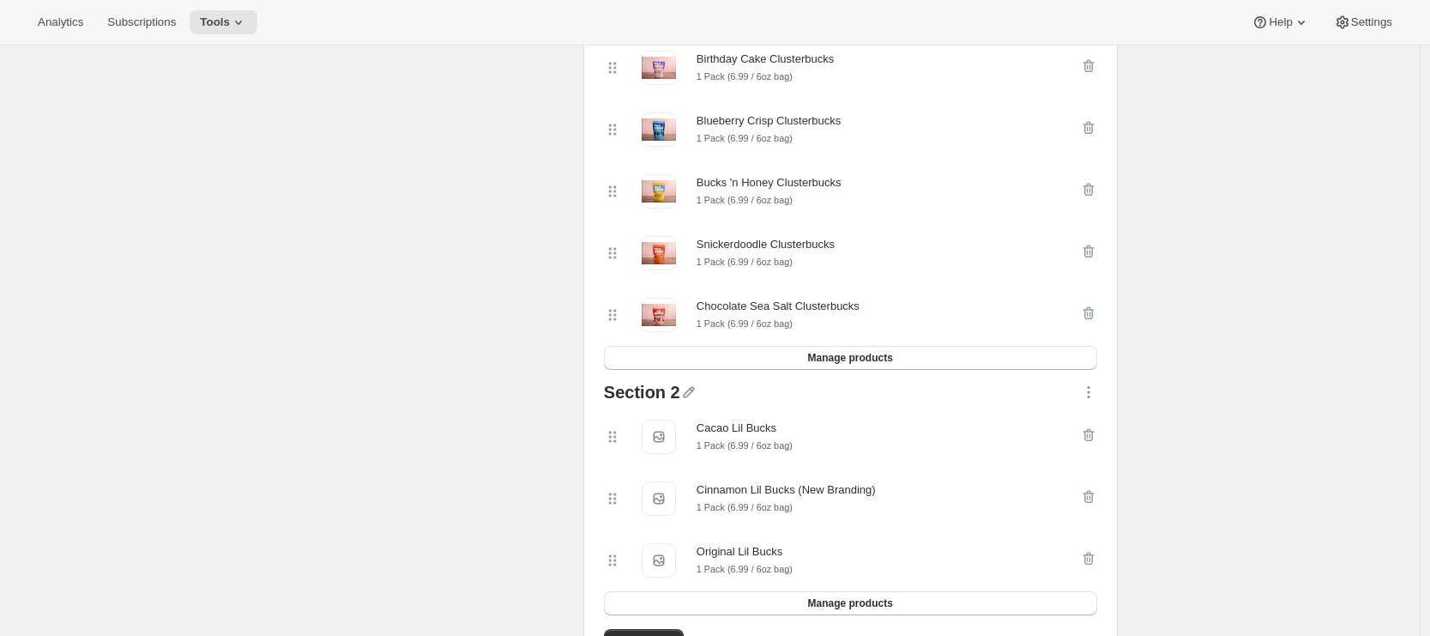
scroll to position [646, 0]
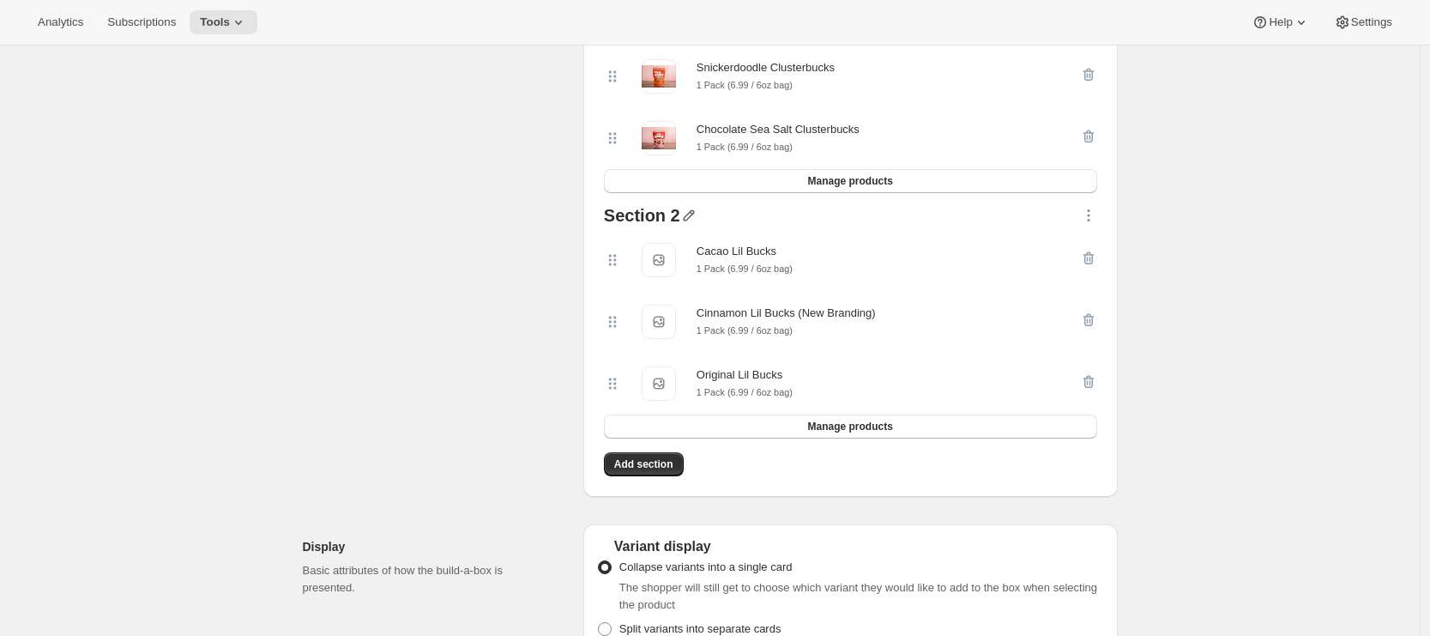
click at [689, 221] on icon "button" at bounding box center [688, 215] width 17 height 17
click at [665, 246] on input "text" at bounding box center [701, 252] width 165 height 27
type input "Lil Bucks"
click at [626, 278] on span "Save" at bounding box center [632, 274] width 26 height 17
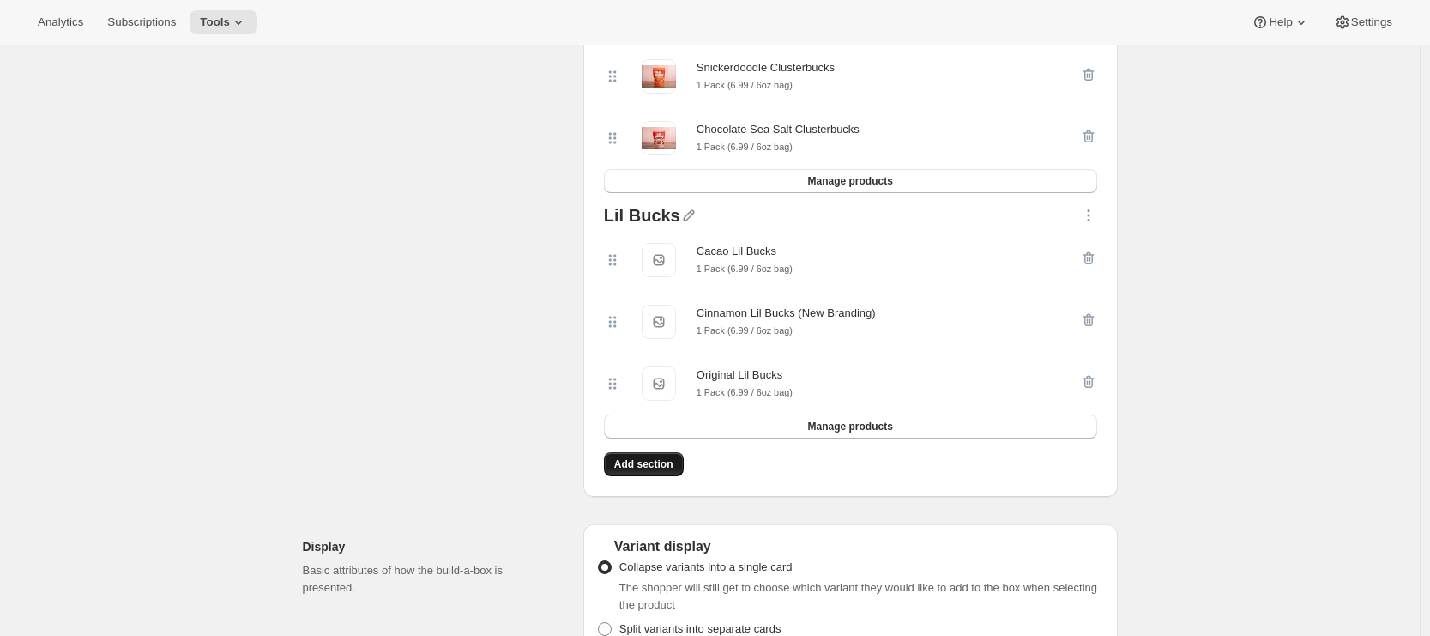
click at [637, 471] on span "Add section" at bounding box center [643, 464] width 59 height 14
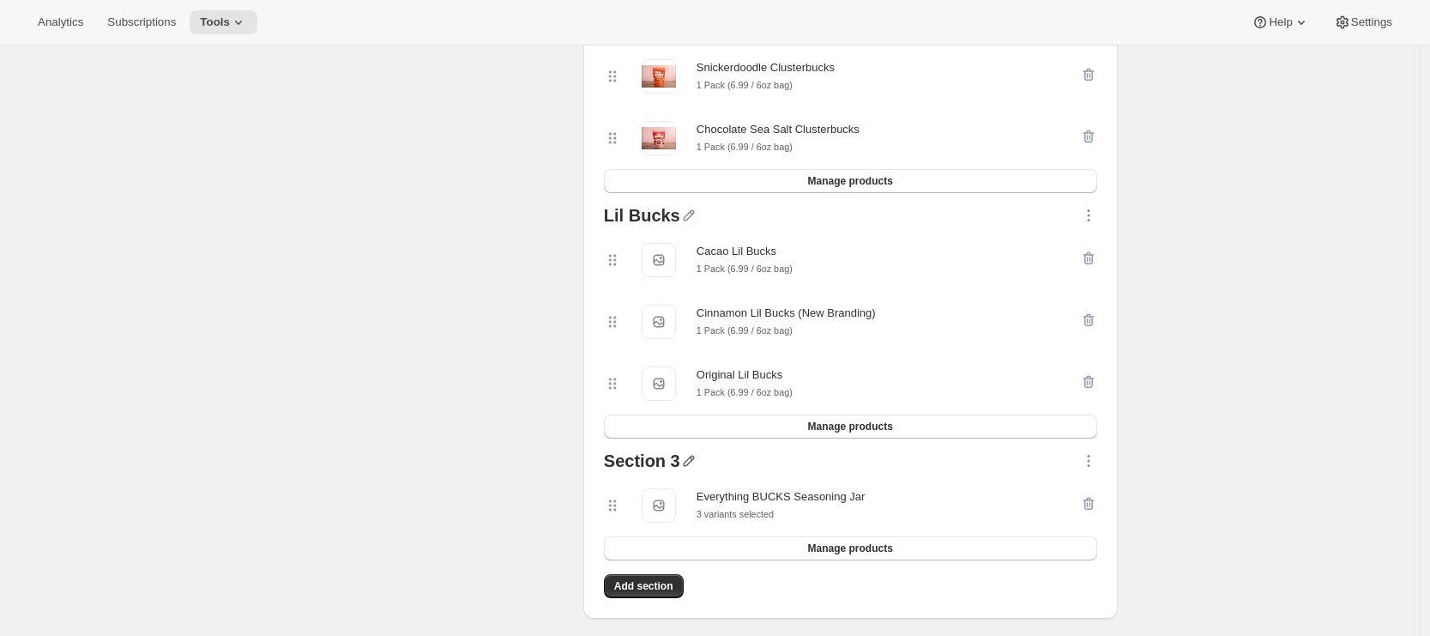
click at [698, 465] on icon "button" at bounding box center [688, 460] width 17 height 17
click at [692, 503] on input "text" at bounding box center [701, 499] width 165 height 27
type input "Seasoning"
click at [628, 529] on span "Save" at bounding box center [632, 521] width 26 height 17
click at [484, 500] on div "Select products Select which products you would like offer in this Bundle." at bounding box center [436, 198] width 267 height 839
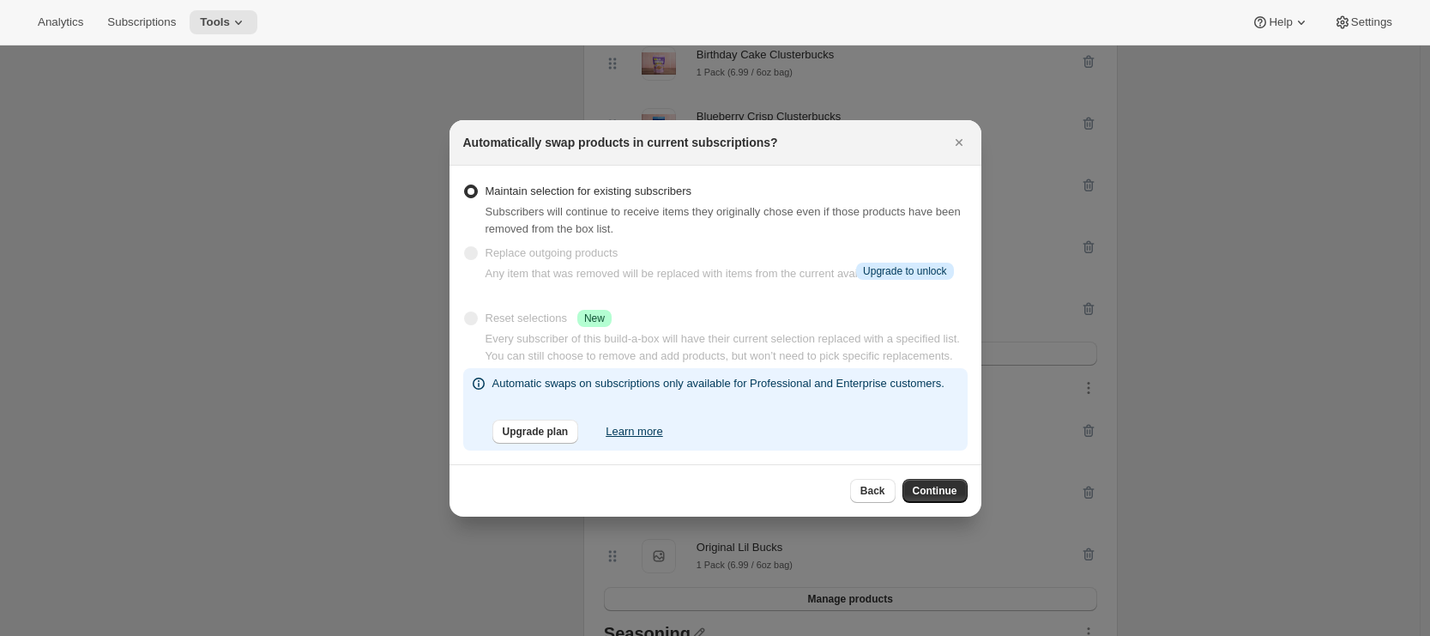
scroll to position [400, 0]
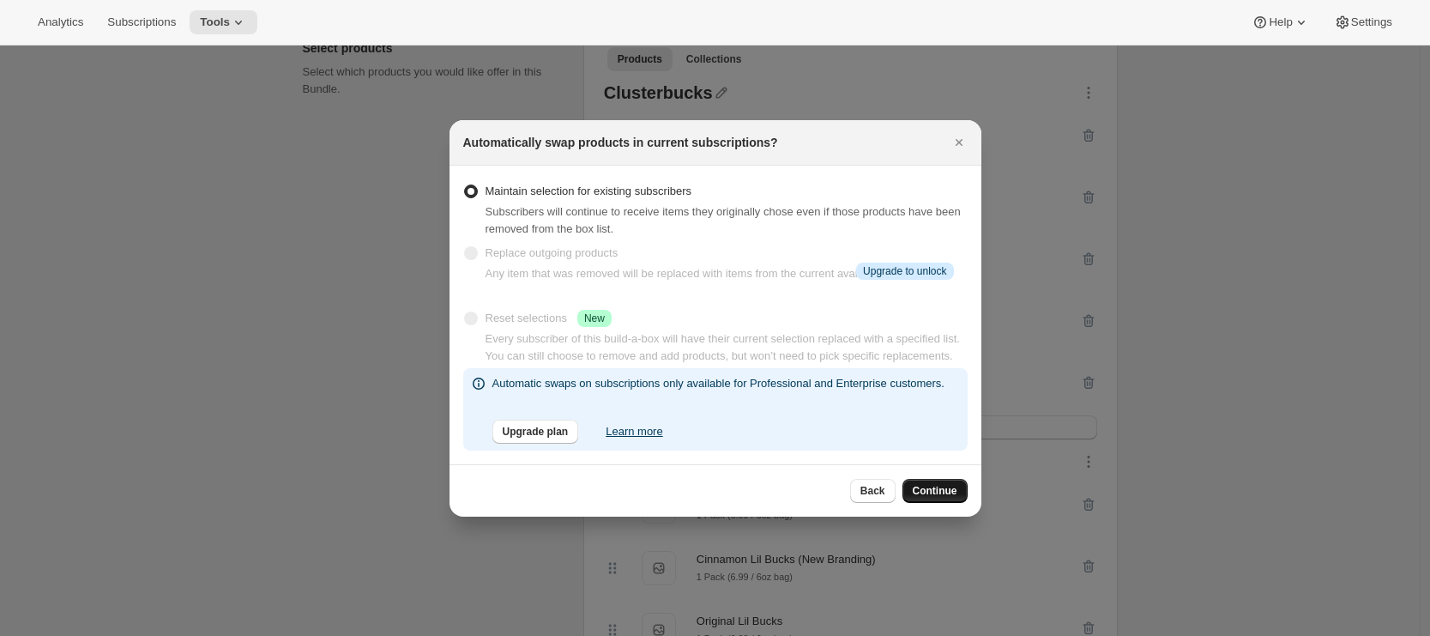
click at [926, 498] on span "Continue" at bounding box center [935, 491] width 45 height 14
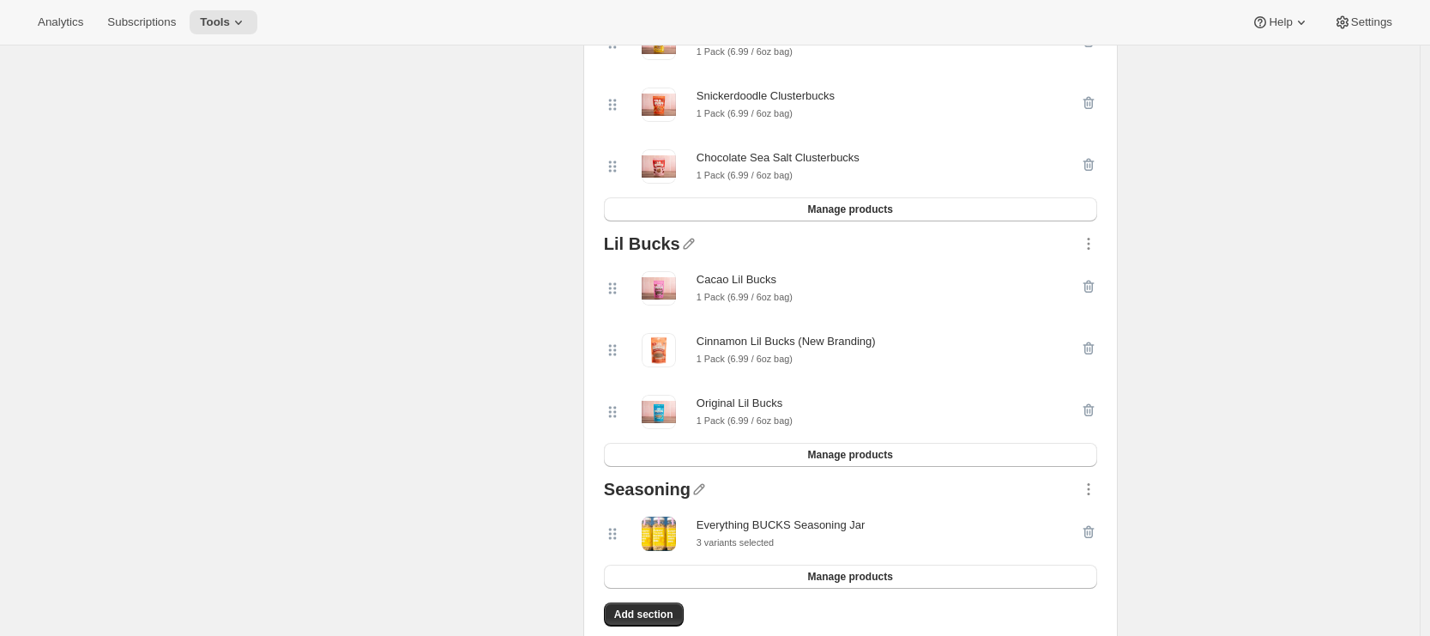
scroll to position [618, 0]
click at [1091, 352] on icon "button" at bounding box center [1090, 349] width 2 height 5
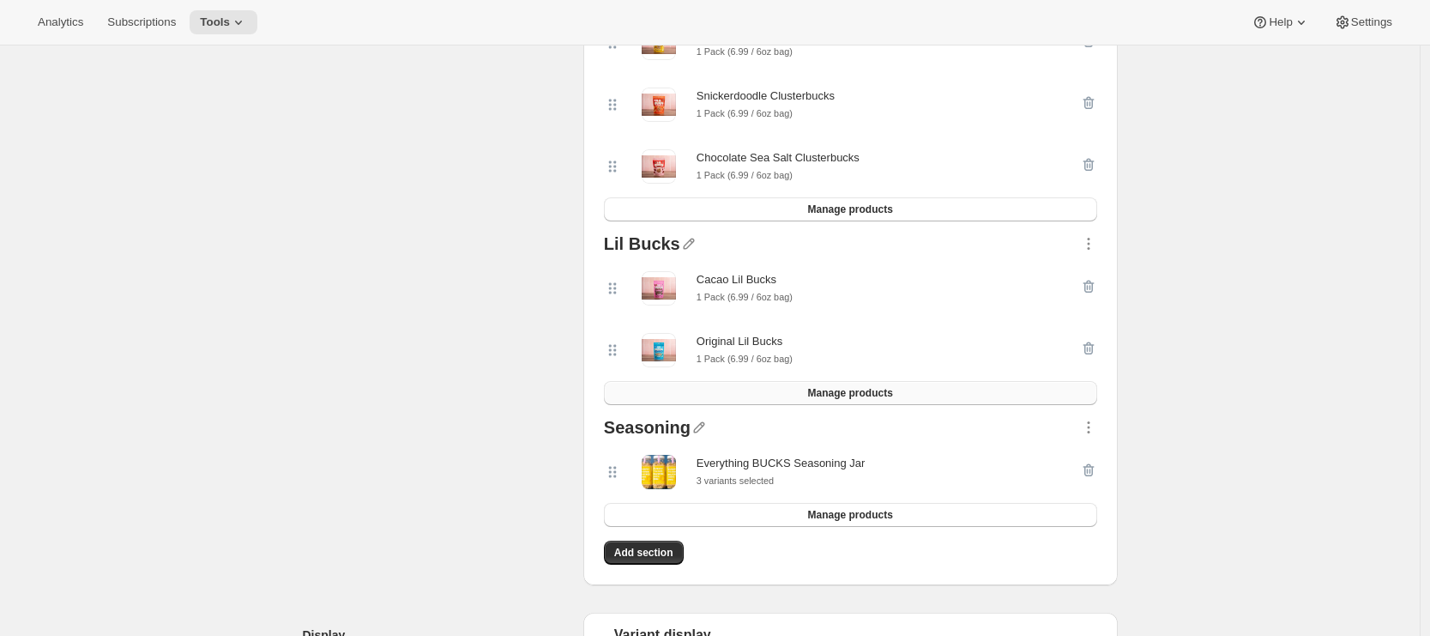
click at [934, 391] on button "Manage products" at bounding box center [850, 393] width 493 height 24
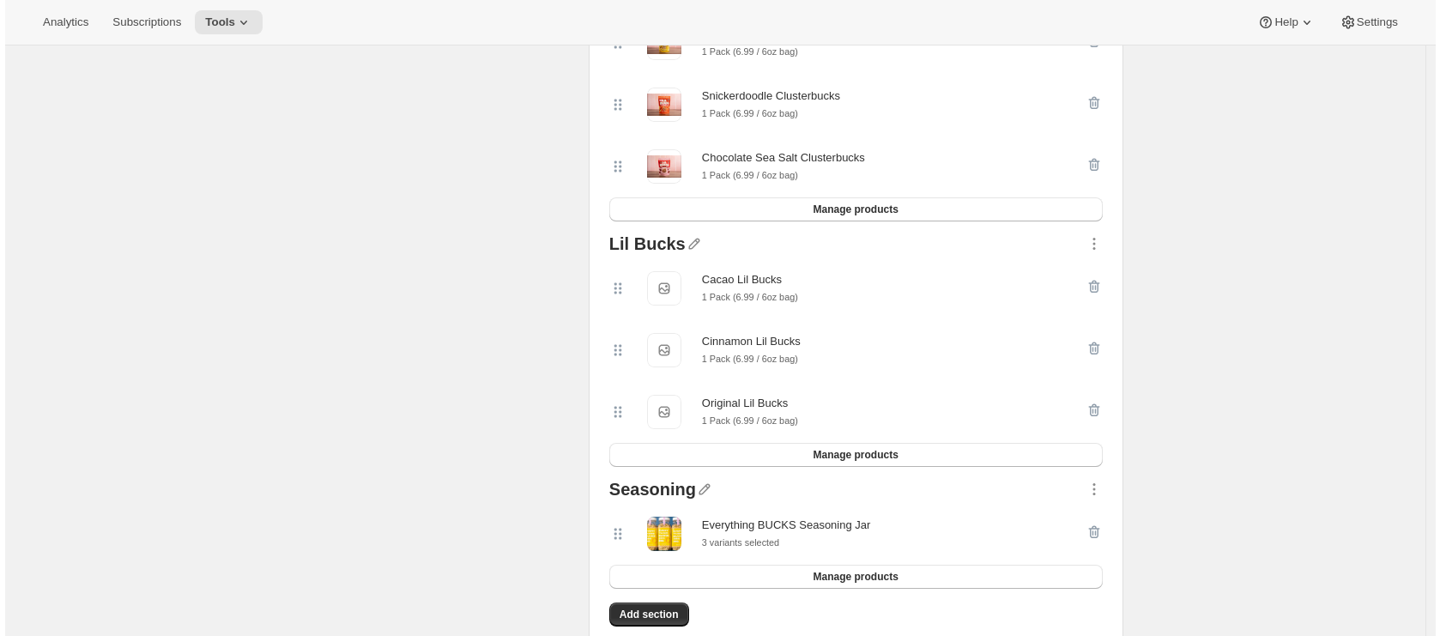
scroll to position [0, 0]
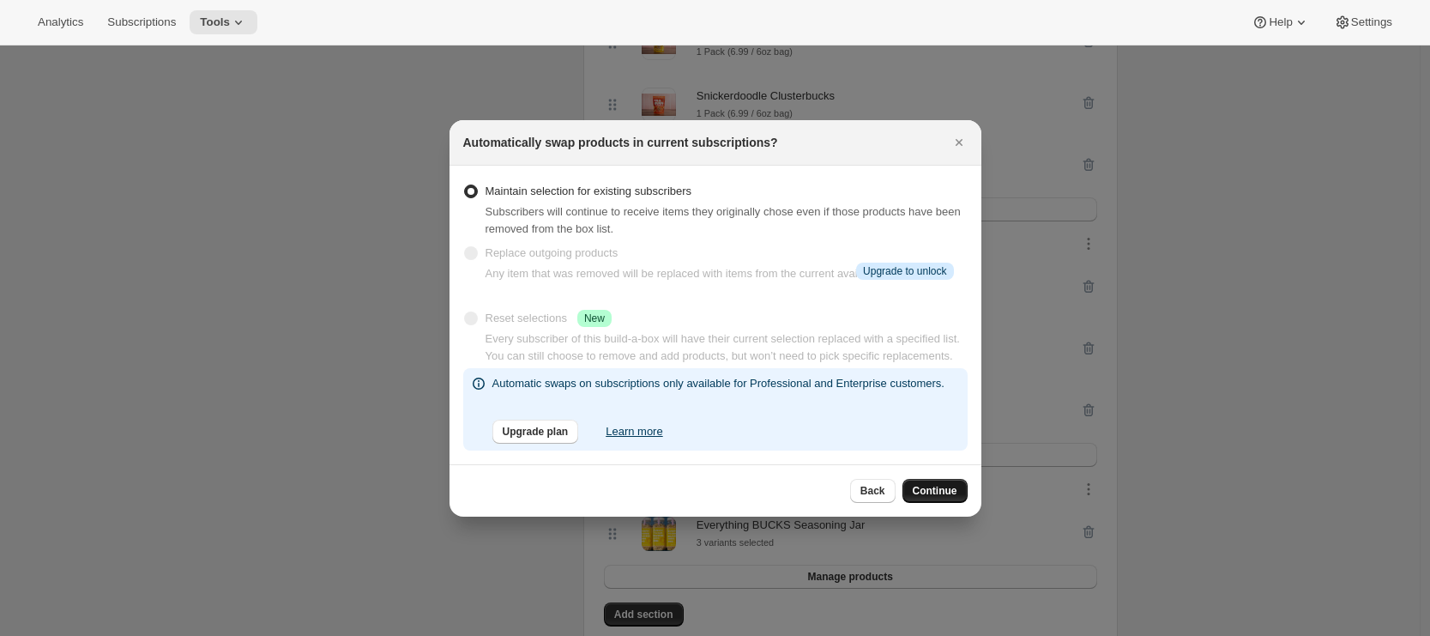
click at [922, 498] on span "Continue" at bounding box center [935, 491] width 45 height 14
